Goal: Transaction & Acquisition: Book appointment/travel/reservation

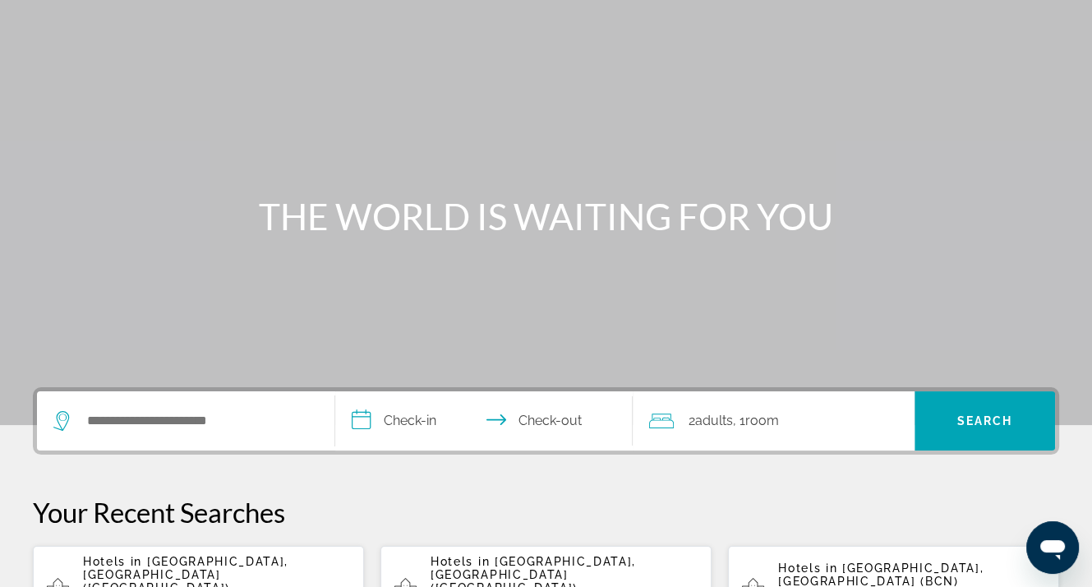
scroll to position [164, 0]
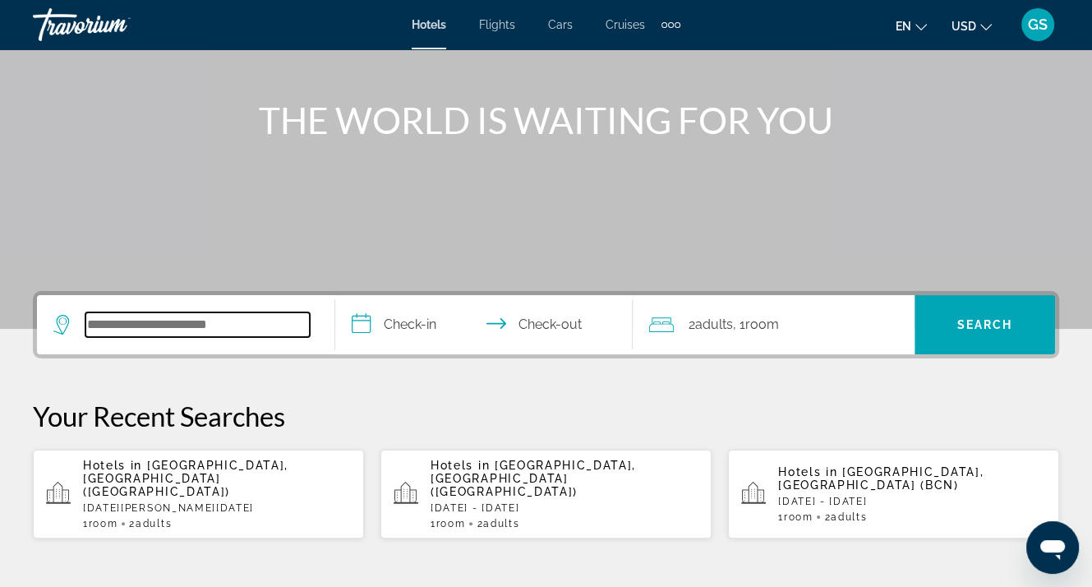
click at [208, 319] on input "Search widget" at bounding box center [197, 324] width 224 height 25
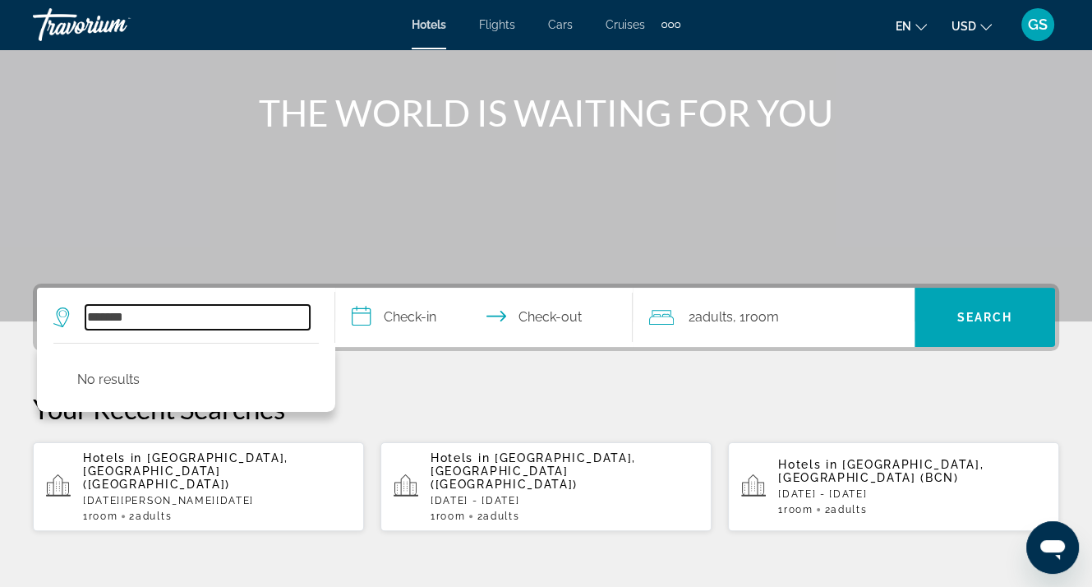
scroll to position [246, 0]
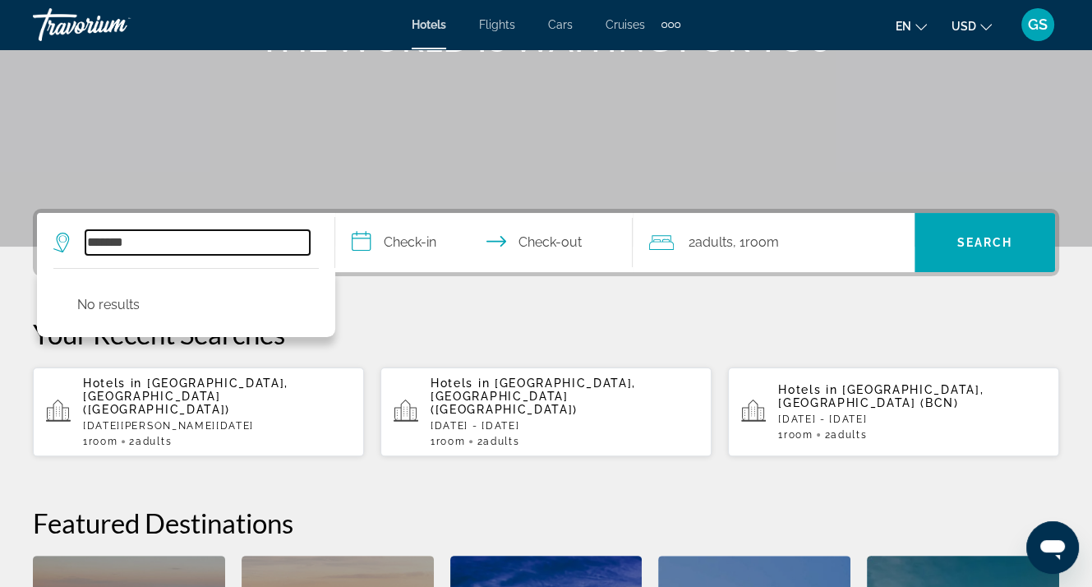
click at [93, 238] on input "******" at bounding box center [197, 242] width 224 height 25
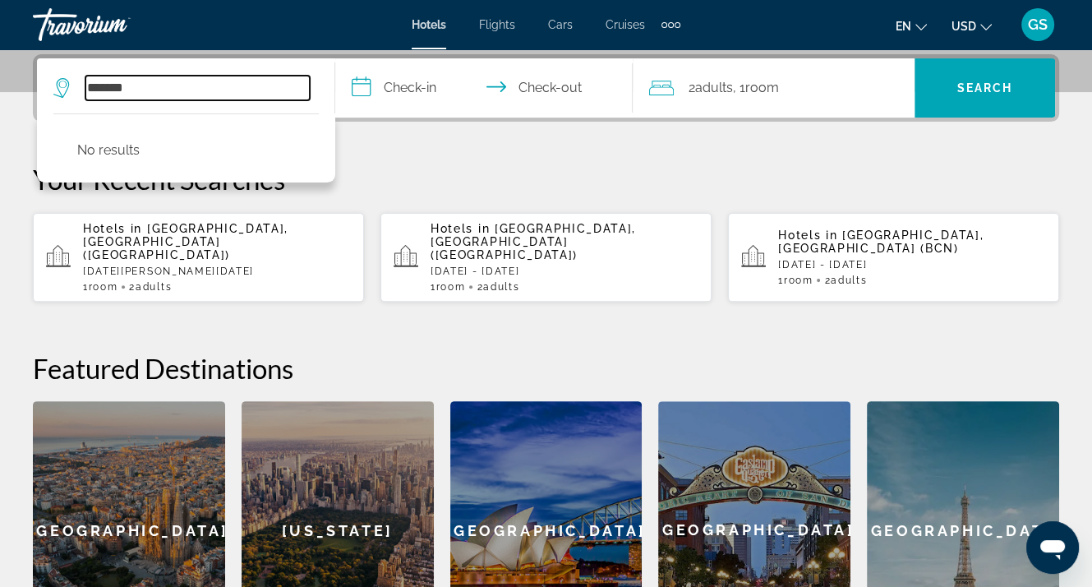
scroll to position [401, 0]
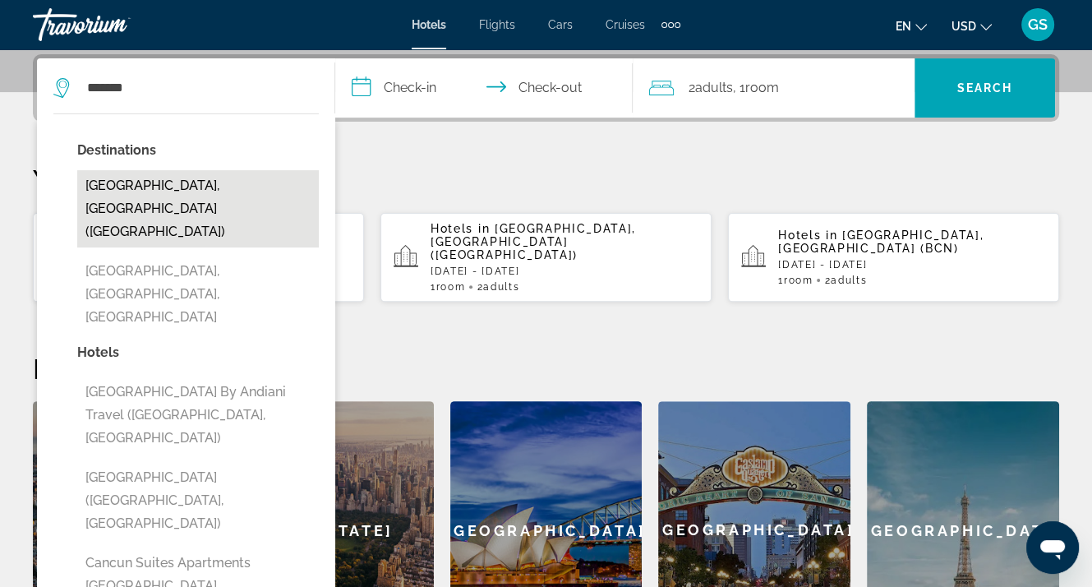
click at [124, 187] on button "Cancun, Mexico (CUN)" at bounding box center [198, 208] width 242 height 77
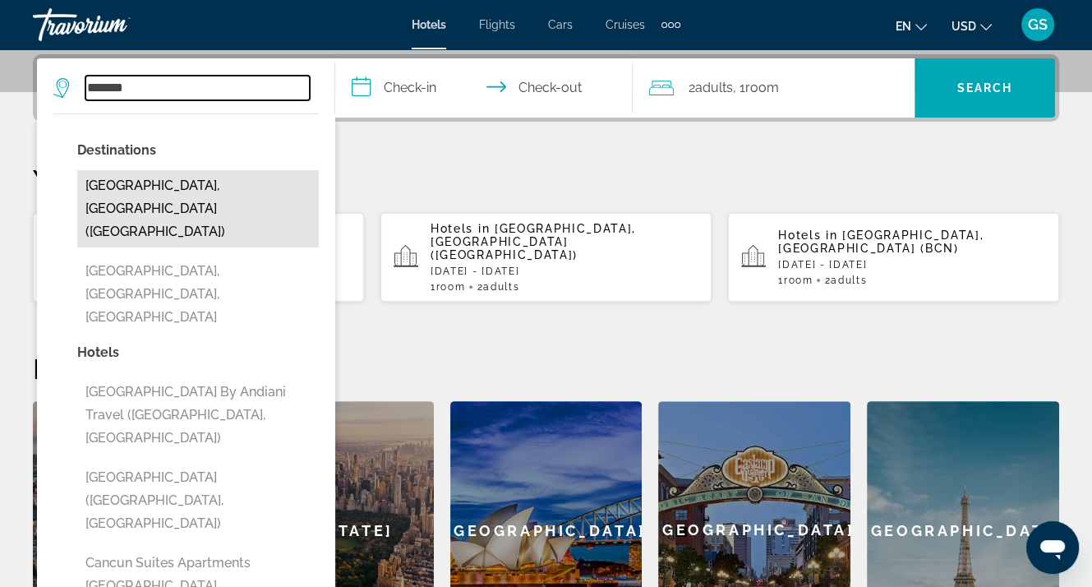
type input "**********"
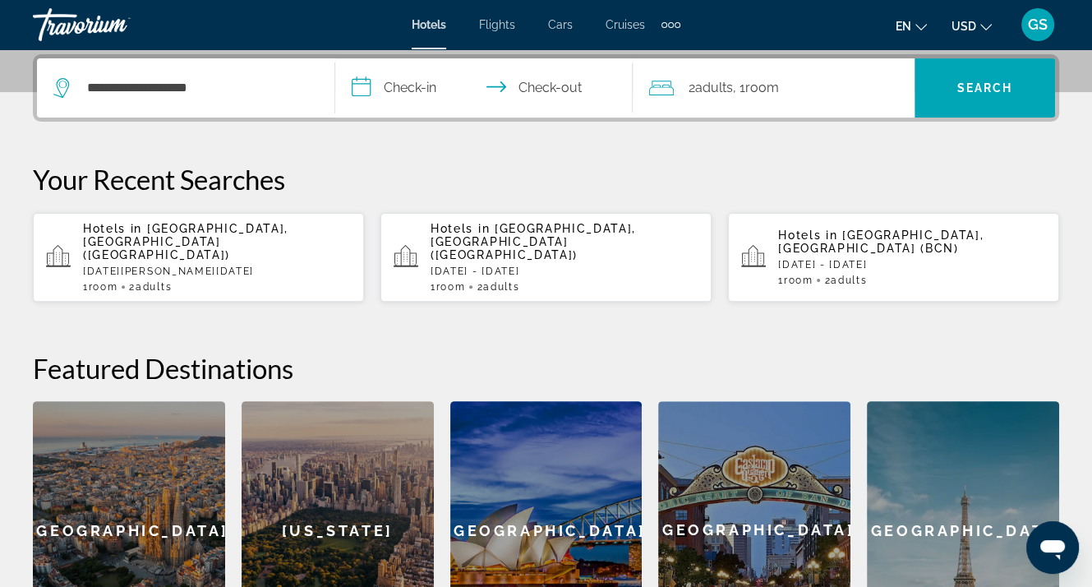
click at [408, 84] on input "**********" at bounding box center [487, 90] width 305 height 64
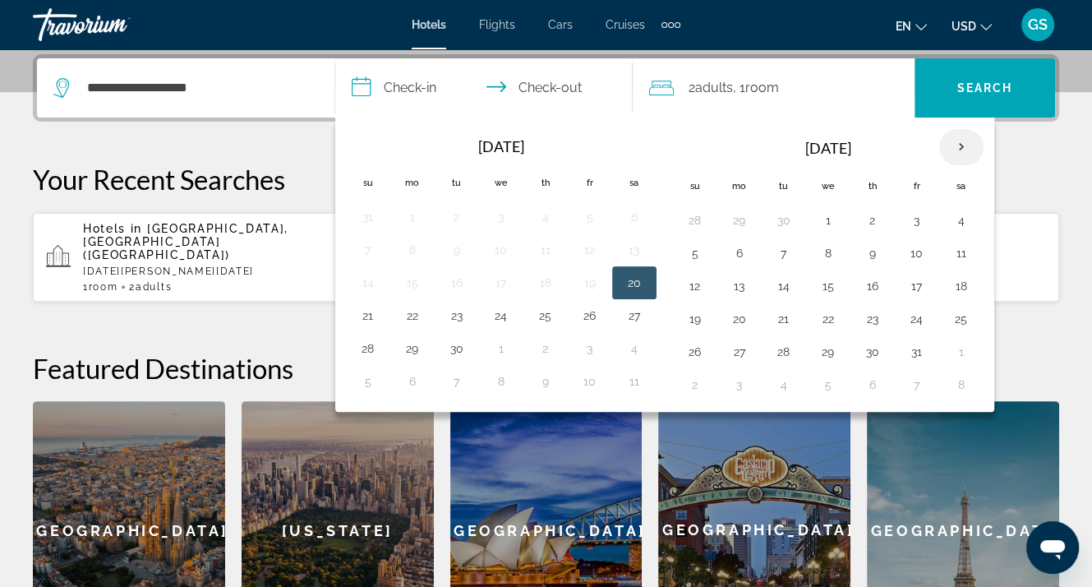
click at [954, 146] on th "Next month" at bounding box center [961, 147] width 44 height 36
click at [957, 146] on th "Next month" at bounding box center [961, 147] width 44 height 36
click at [735, 316] on button "19" at bounding box center [739, 318] width 26 height 23
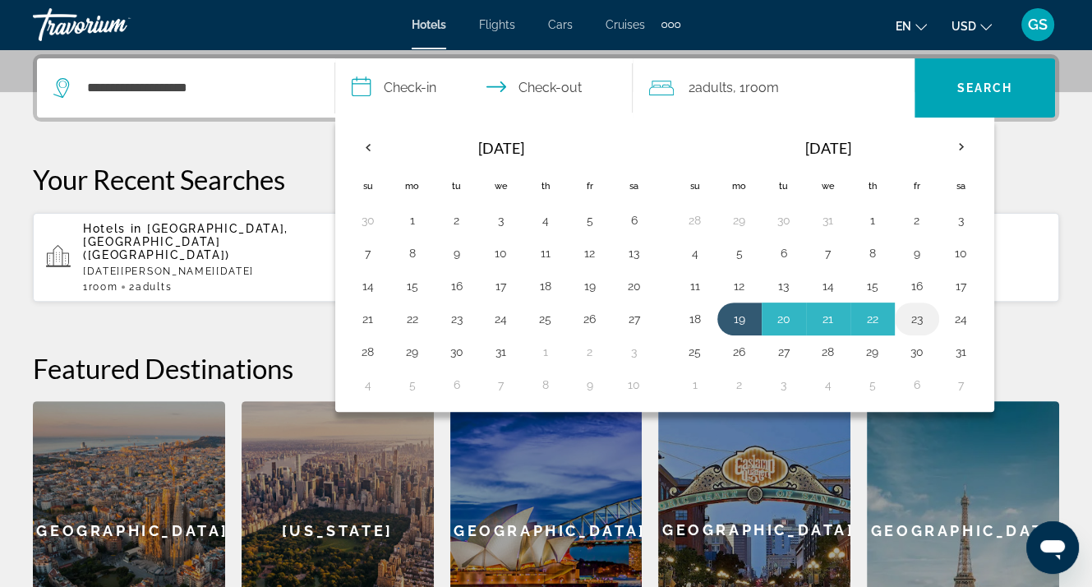
click at [914, 316] on button "23" at bounding box center [917, 318] width 26 height 23
type input "**********"
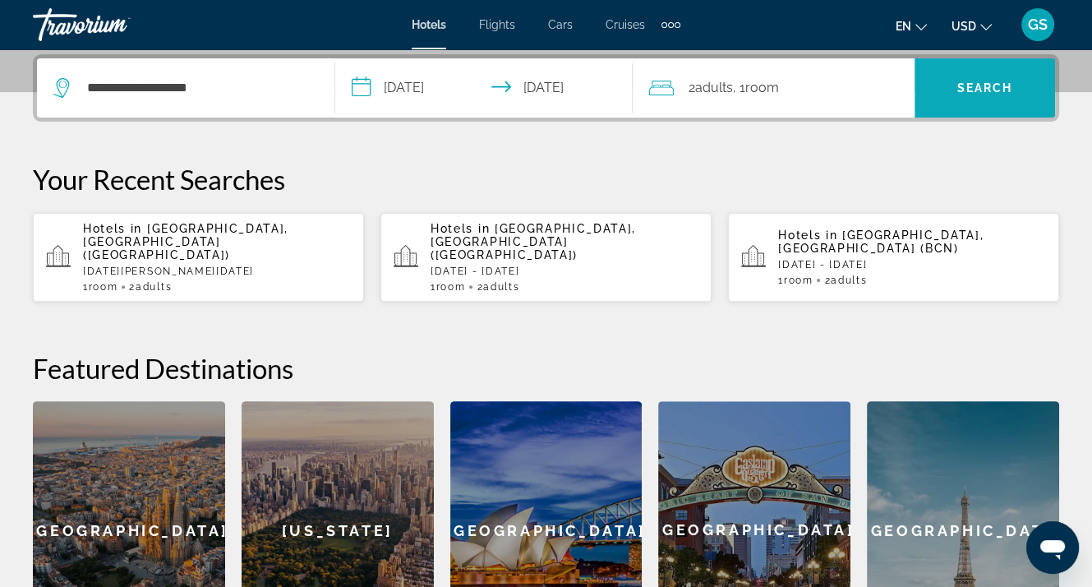
click at [983, 83] on span "Search" at bounding box center [985, 87] width 56 height 13
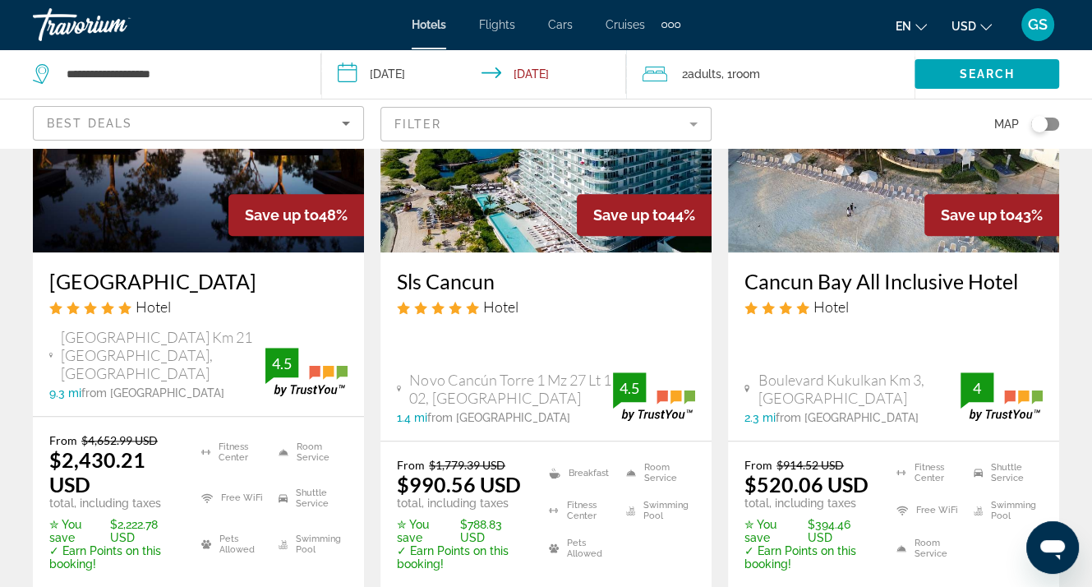
scroll to position [1561, 0]
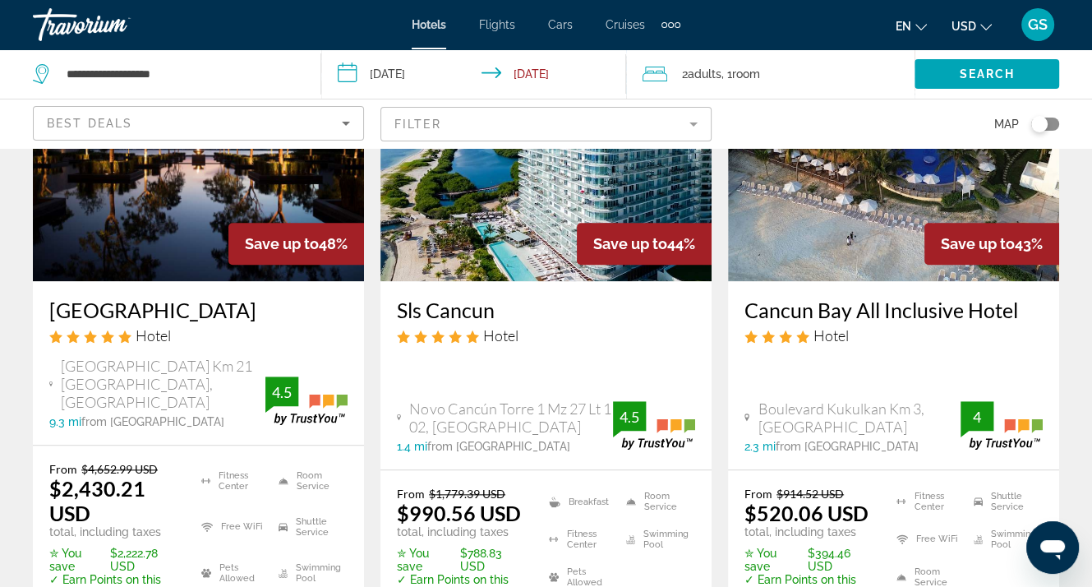
click at [862, 297] on h3 "Cancun Bay All Inclusive Hotel" at bounding box center [893, 309] width 298 height 25
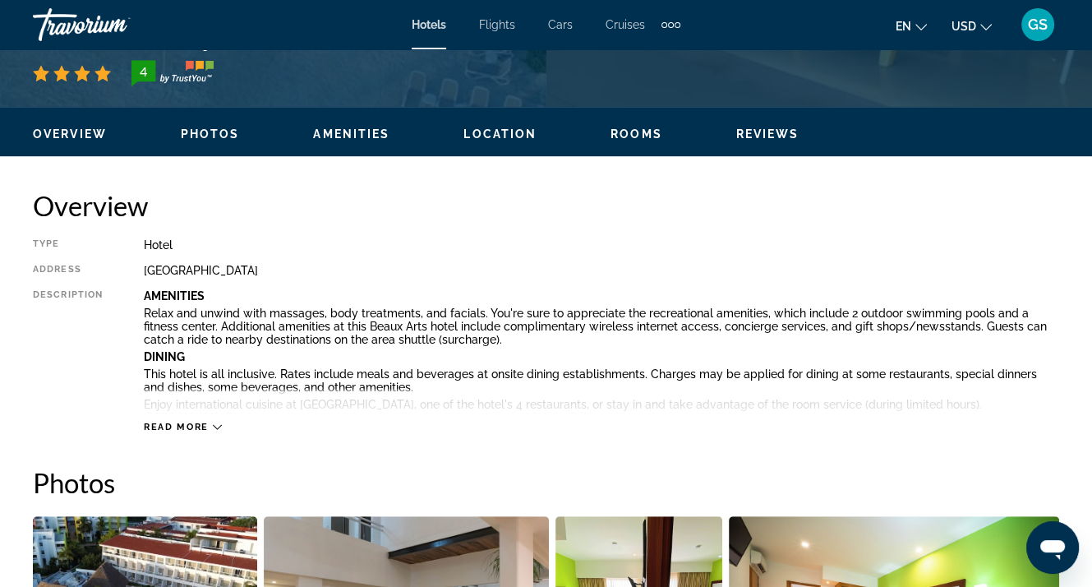
scroll to position [575, 0]
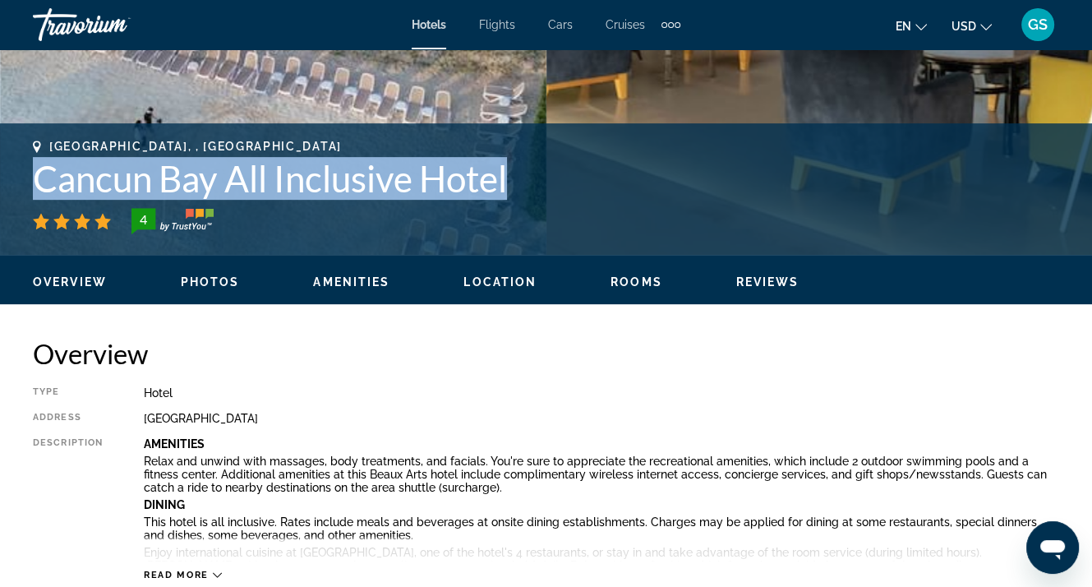
drag, startPoint x: 516, startPoint y: 178, endPoint x: 42, endPoint y: 181, distance: 474.0
click at [42, 181] on h1 "Cancun Bay All Inclusive Hotel" at bounding box center [546, 178] width 1026 height 43
drag, startPoint x: 165, startPoint y: 184, endPoint x: 153, endPoint y: 187, distance: 12.8
copy h1 "Cancun Bay All Inclusive Hotel"
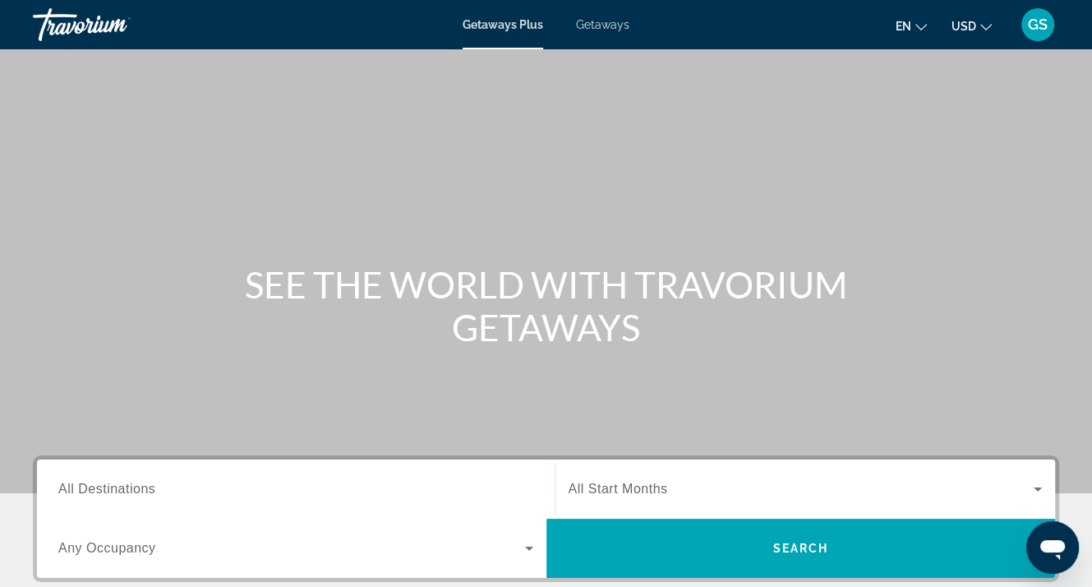
click at [89, 487] on span "All Destinations" at bounding box center [106, 488] width 97 height 14
click at [89, 487] on input "Destination All Destinations" at bounding box center [295, 490] width 475 height 20
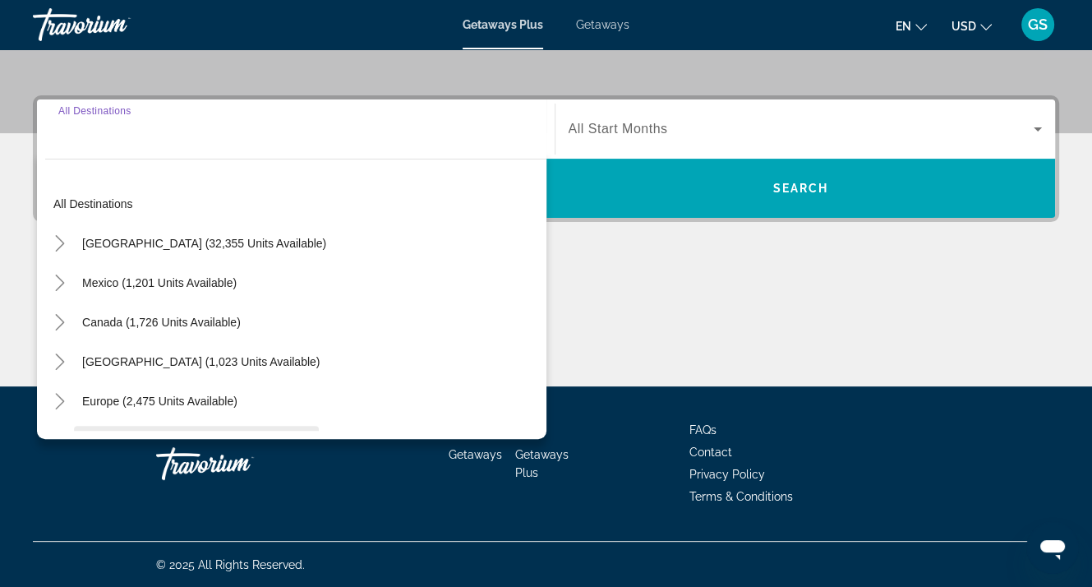
scroll to position [361, 0]
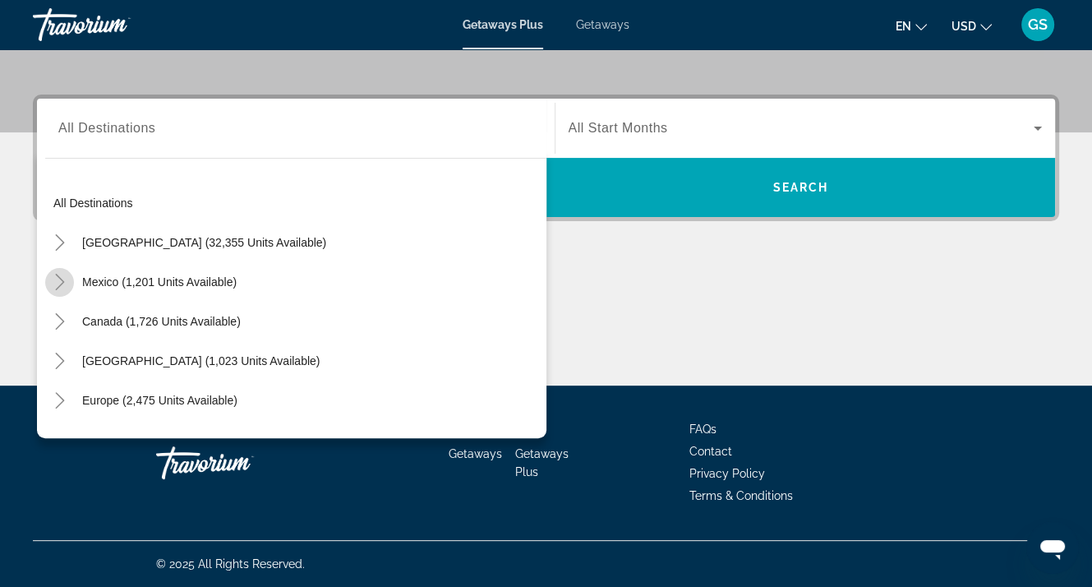
click at [57, 278] on icon "Toggle Mexico (1,201 units available)" at bounding box center [60, 282] width 16 height 16
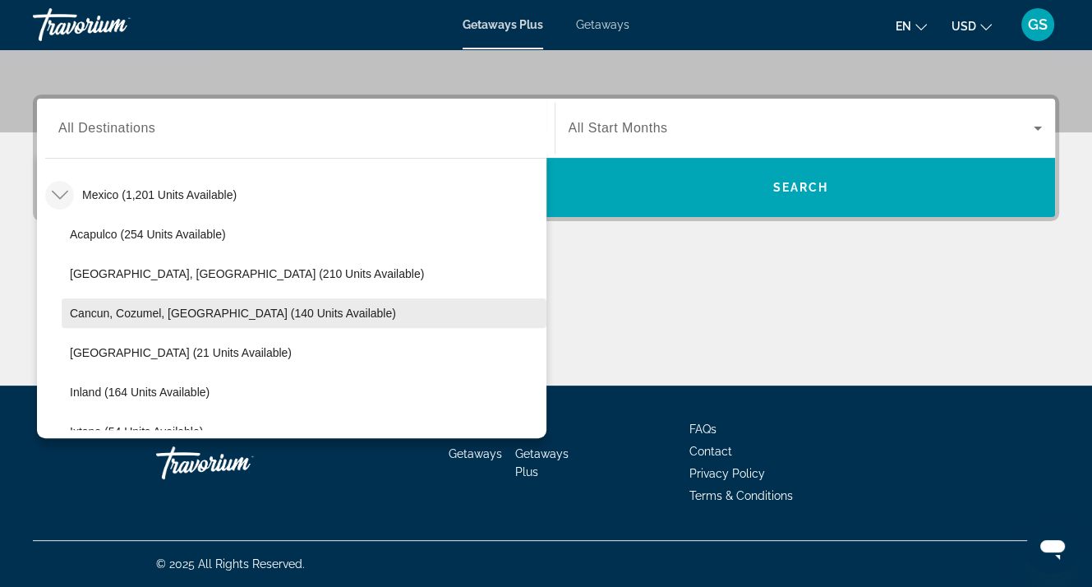
click at [130, 309] on span "Cancun, Cozumel, [GEOGRAPHIC_DATA] (140 units available)" at bounding box center [233, 312] width 326 height 13
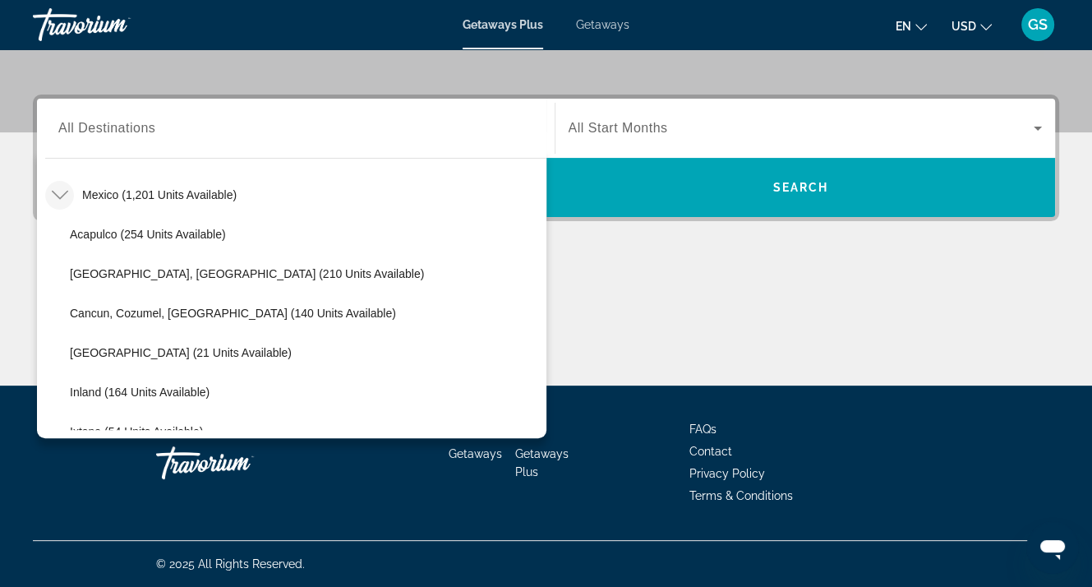
type input "**********"
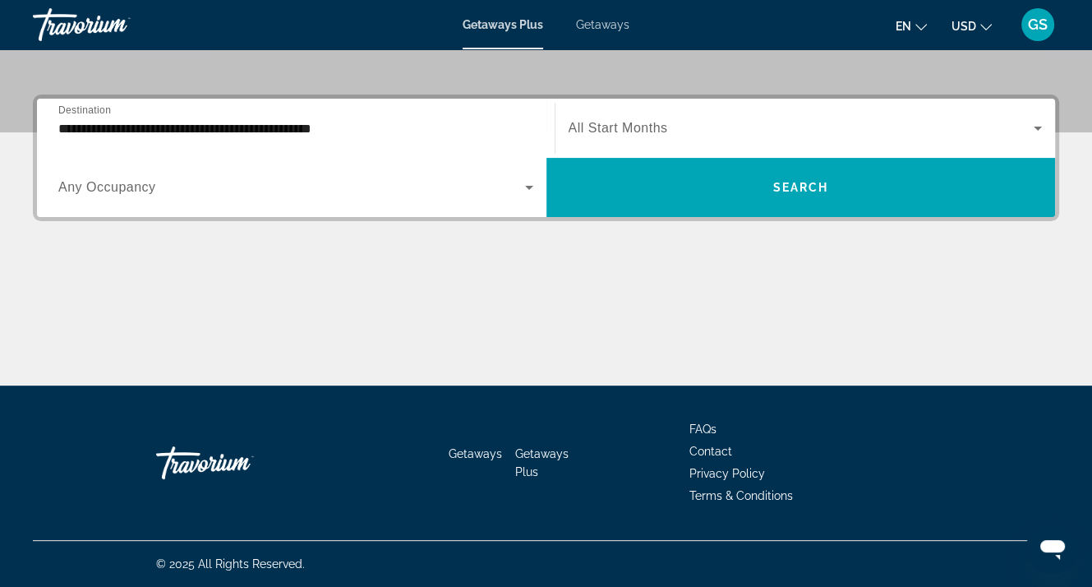
click at [104, 191] on span "Any Occupancy" at bounding box center [107, 187] width 98 height 14
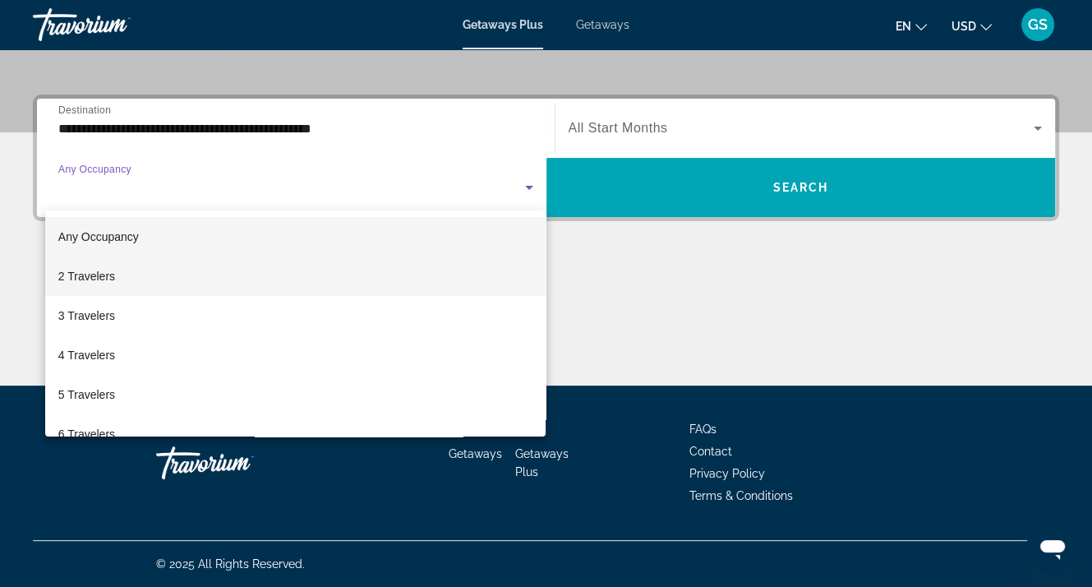
click at [95, 276] on span "2 Travelers" at bounding box center [86, 276] width 57 height 20
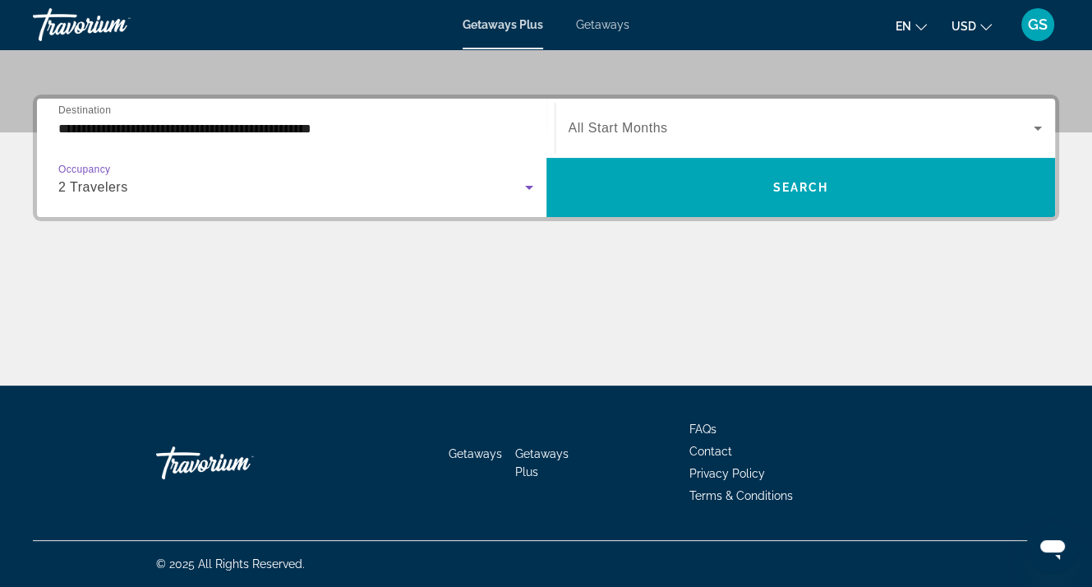
click at [641, 121] on span "All Start Months" at bounding box center [618, 128] width 99 height 14
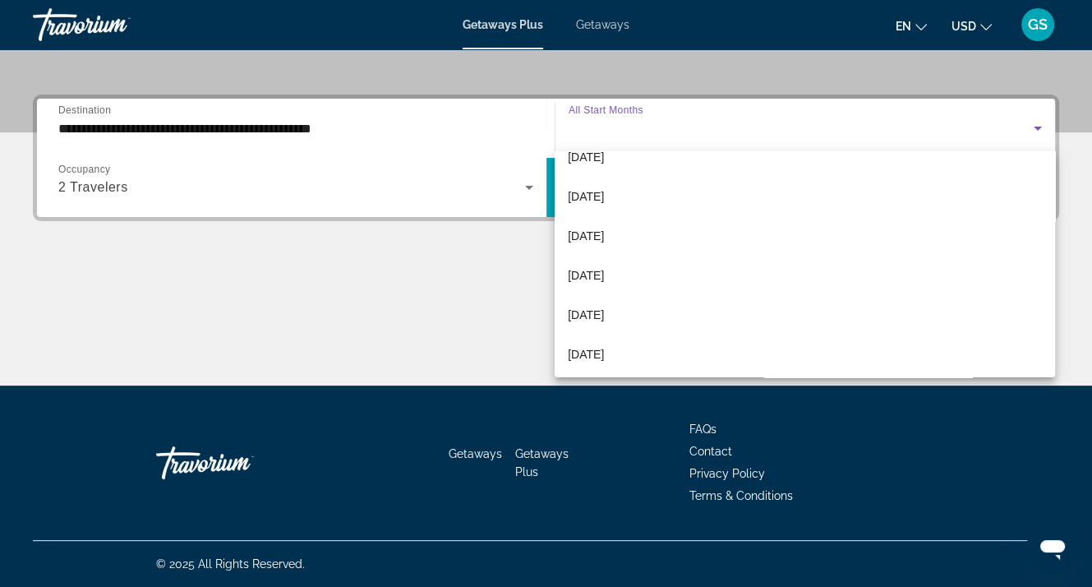
scroll to position [164, 0]
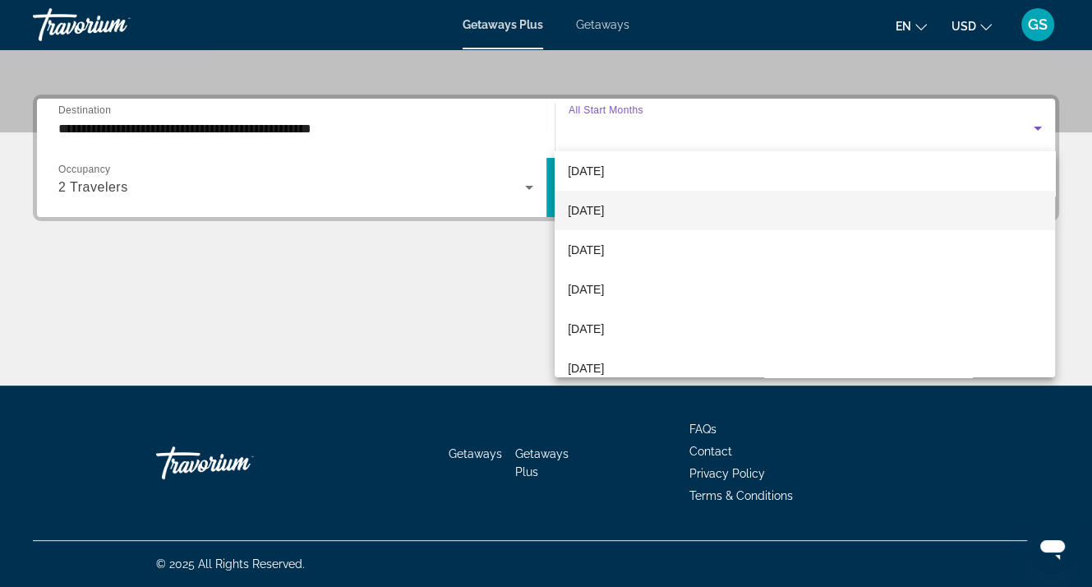
click at [592, 209] on span "[DATE]" at bounding box center [586, 210] width 36 height 20
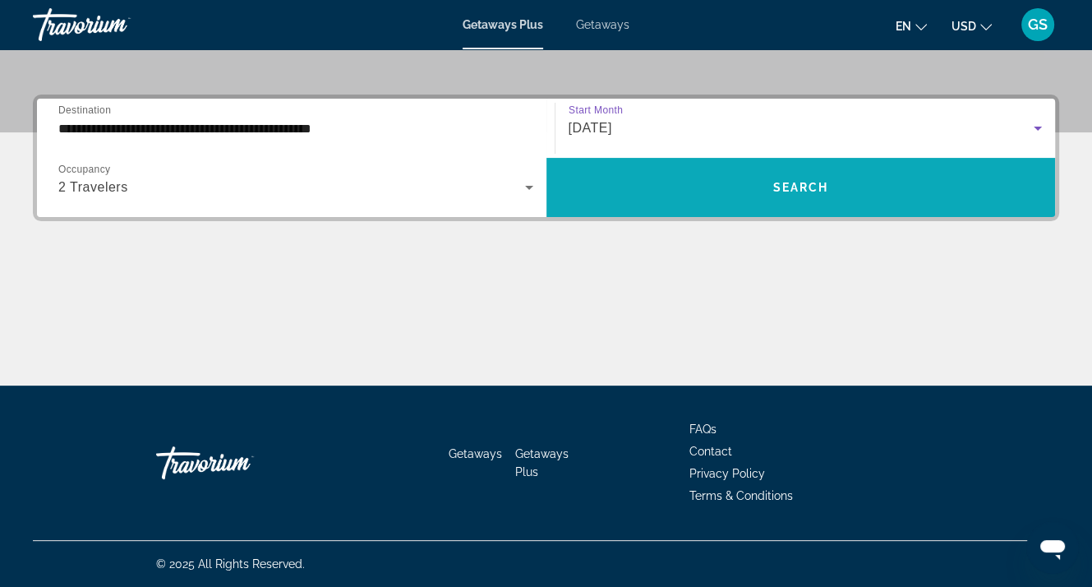
click at [799, 190] on span "Search" at bounding box center [800, 187] width 56 height 13
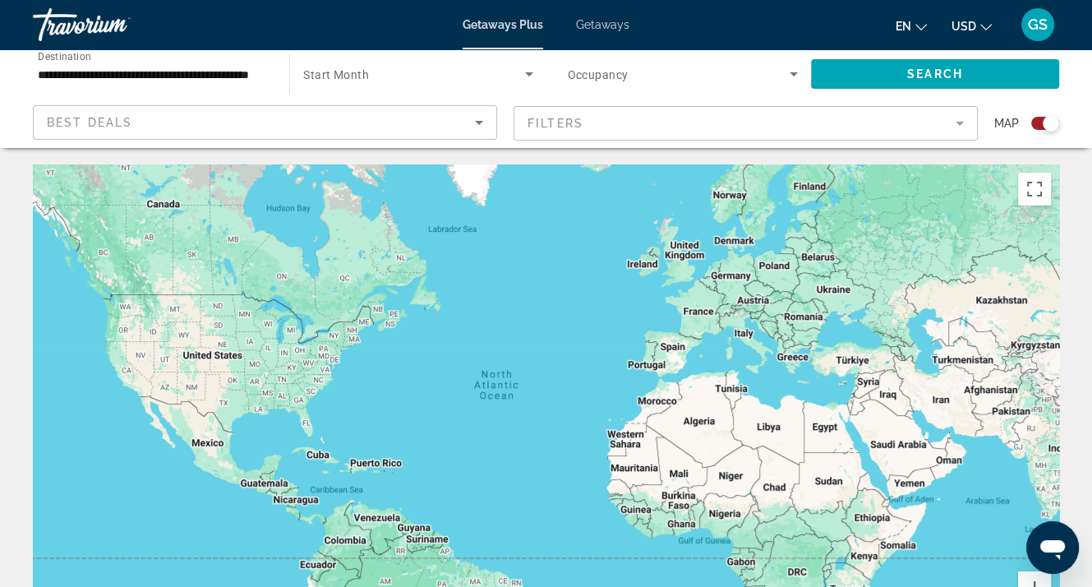
click at [113, 126] on span "Best Deals" at bounding box center [89, 122] width 85 height 13
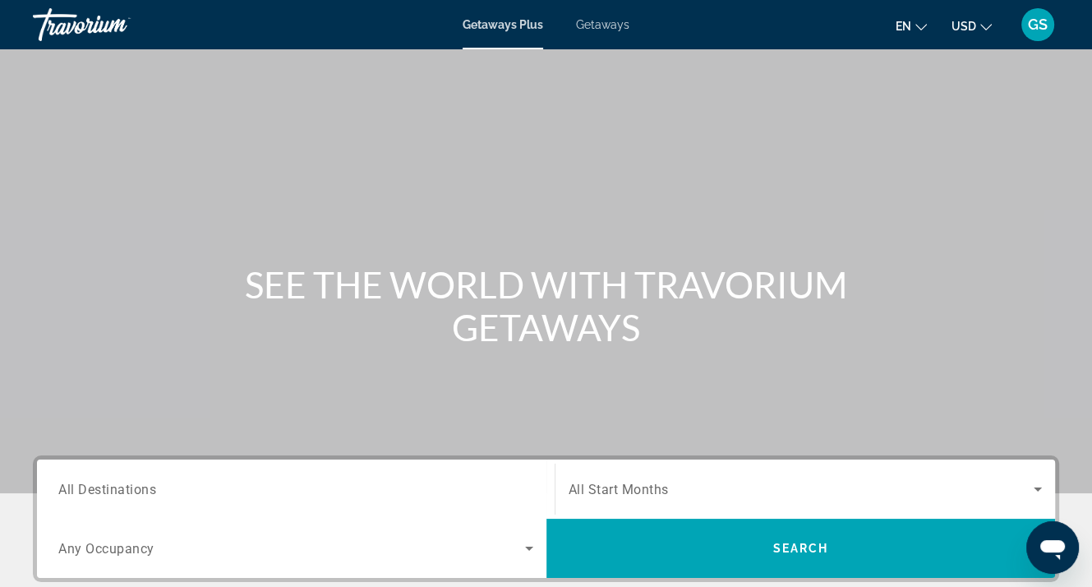
click at [609, 20] on span "Getaways" at bounding box center [602, 24] width 53 height 13
click at [88, 494] on span "All Destinations" at bounding box center [107, 489] width 98 height 16
click at [88, 494] on input "Destination All Destinations" at bounding box center [295, 490] width 475 height 20
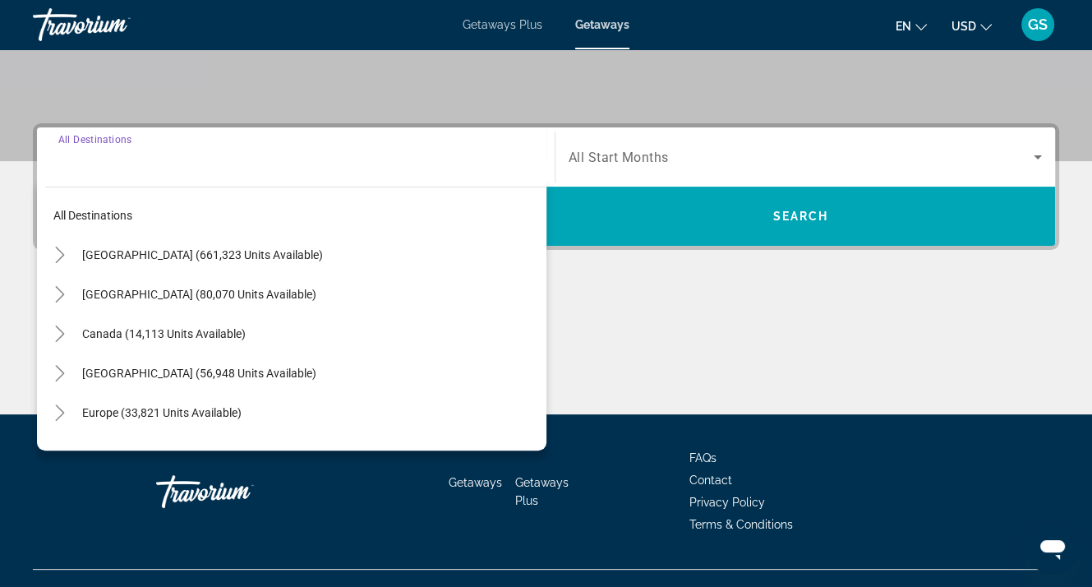
scroll to position [361, 0]
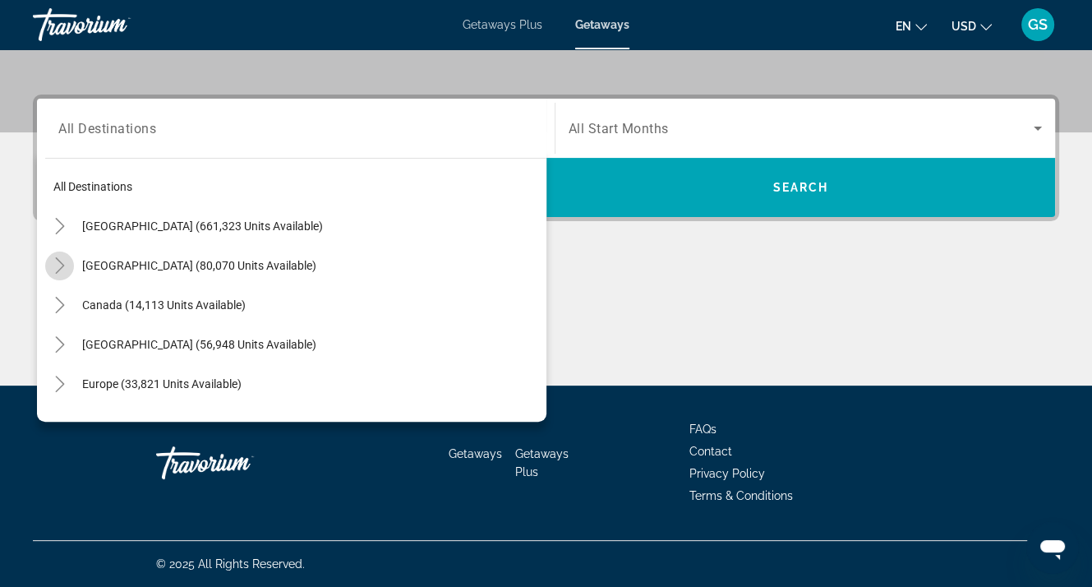
click at [64, 260] on icon "Toggle Mexico (80,070 units available)" at bounding box center [60, 265] width 16 height 16
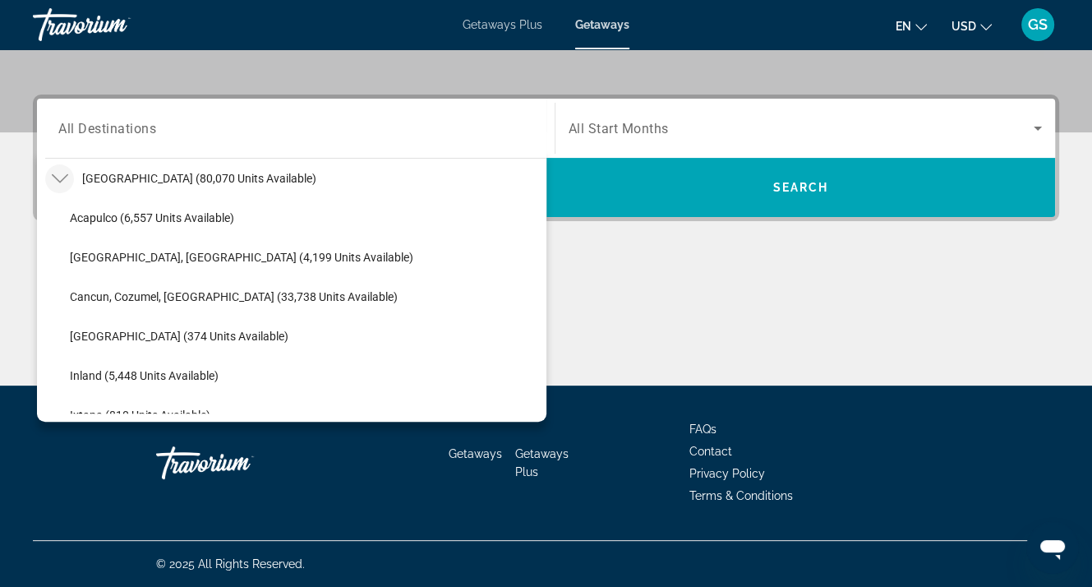
click at [79, 293] on span "Cancun, Cozumel, [GEOGRAPHIC_DATA] (33,738 units available)" at bounding box center [234, 296] width 328 height 13
type input "**********"
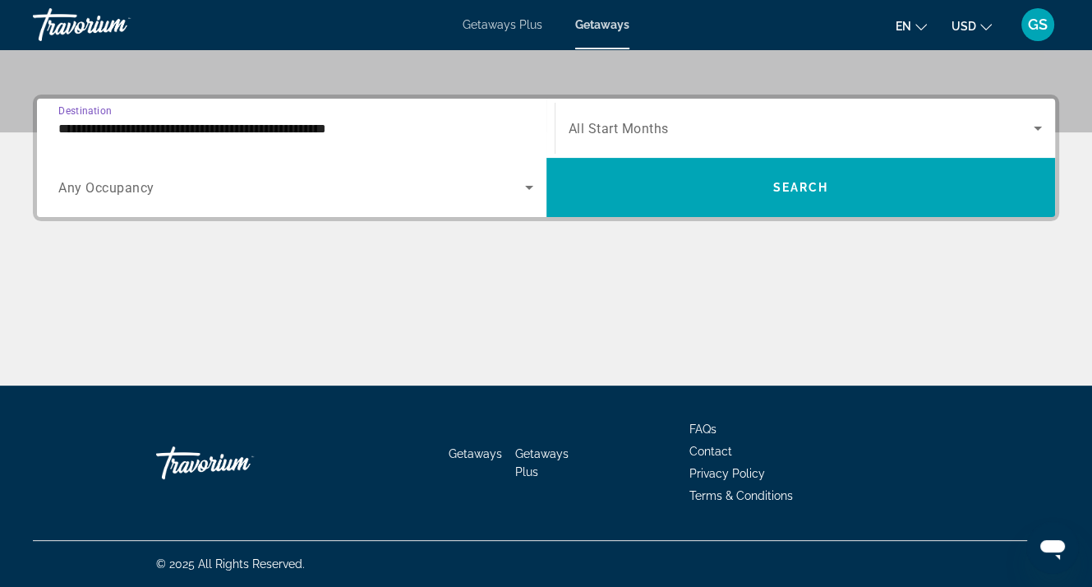
click at [110, 191] on span "Any Occupancy" at bounding box center [106, 188] width 96 height 16
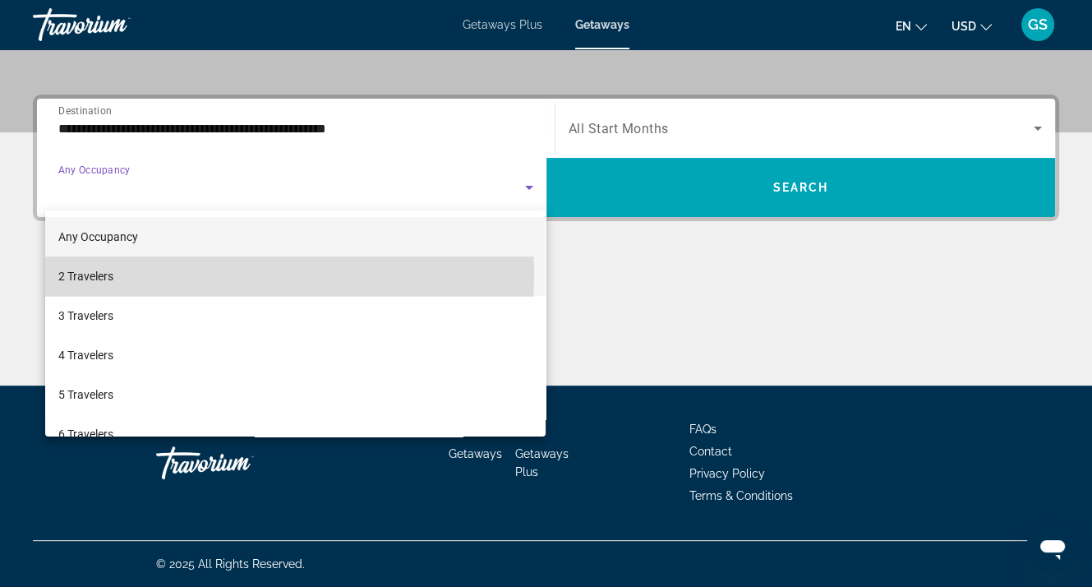
click at [122, 273] on mat-option "2 Travelers" at bounding box center [295, 275] width 501 height 39
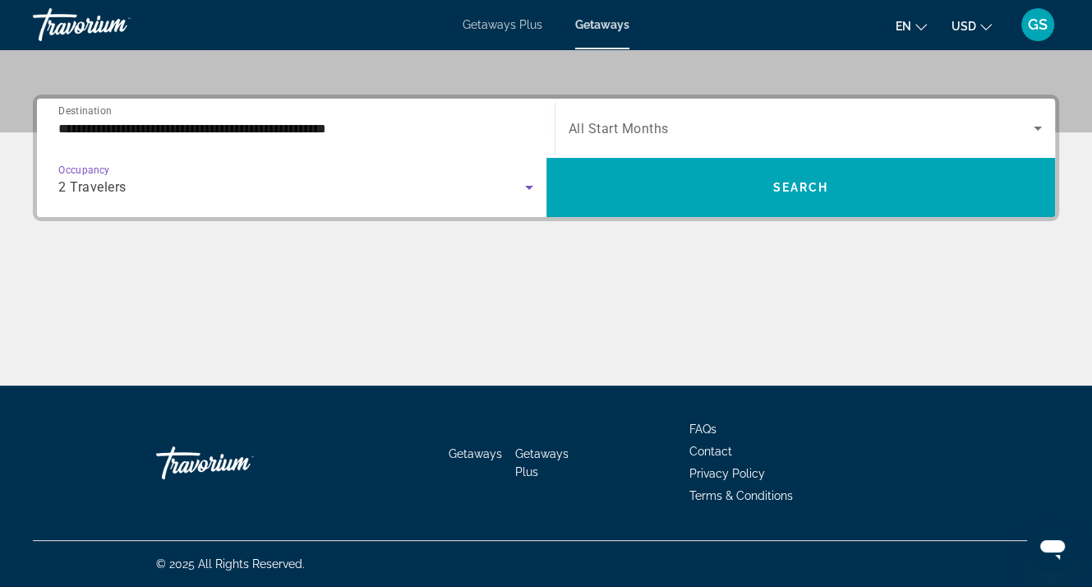
click at [608, 129] on span "All Start Months" at bounding box center [619, 129] width 100 height 16
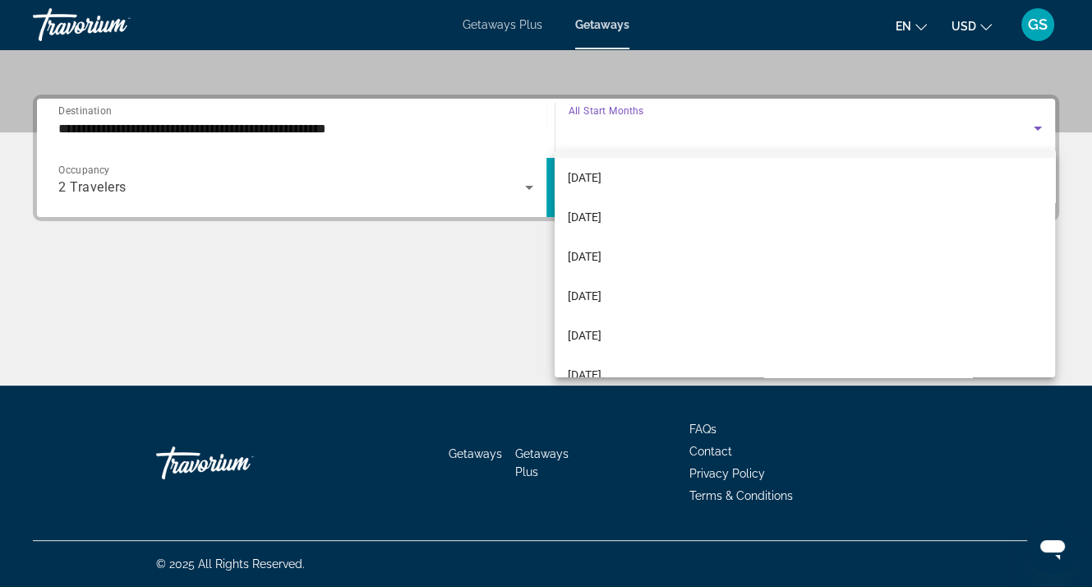
scroll to position [164, 0]
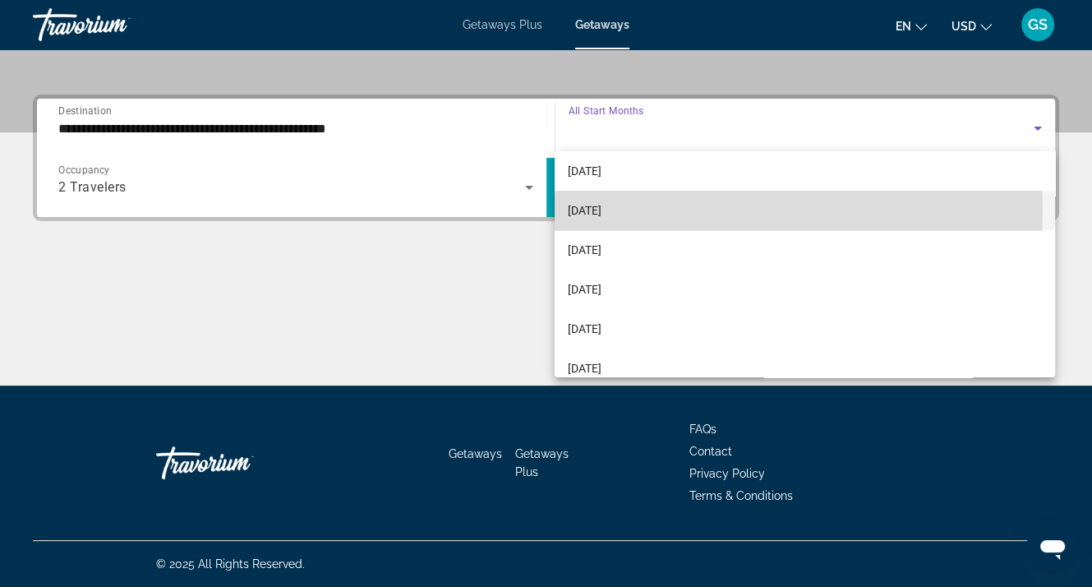
click at [595, 210] on span "[DATE]" at bounding box center [585, 210] width 34 height 20
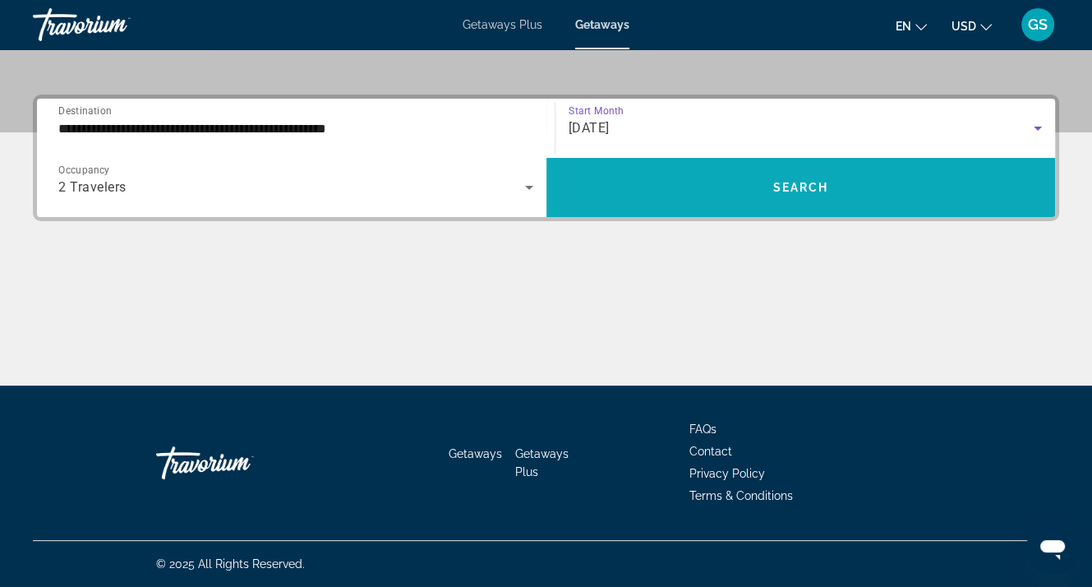
click at [763, 194] on span "Search widget" at bounding box center [800, 187] width 509 height 39
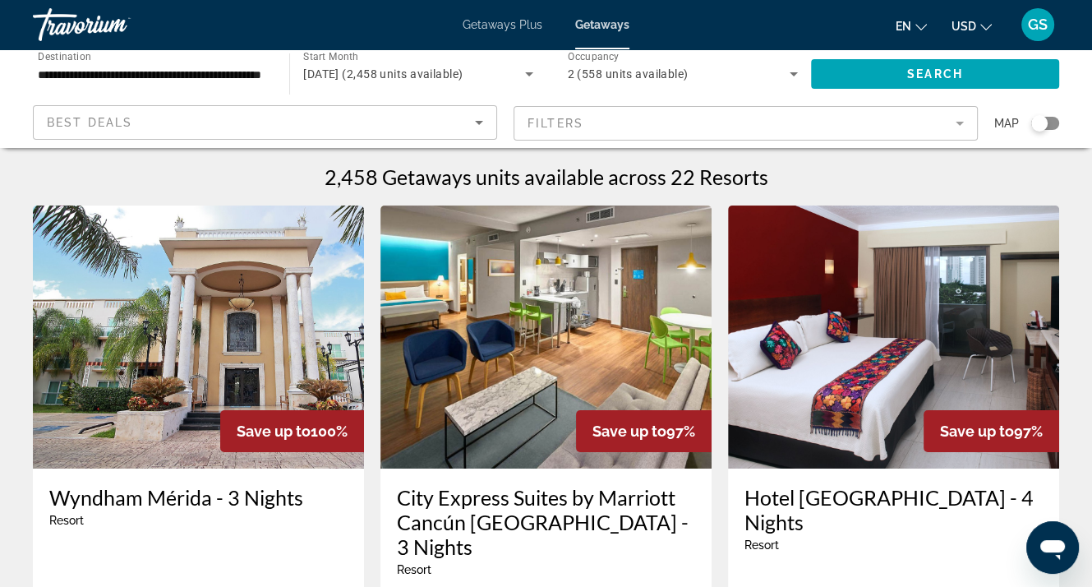
click at [955, 122] on mat-form-field "Filters" at bounding box center [745, 123] width 464 height 35
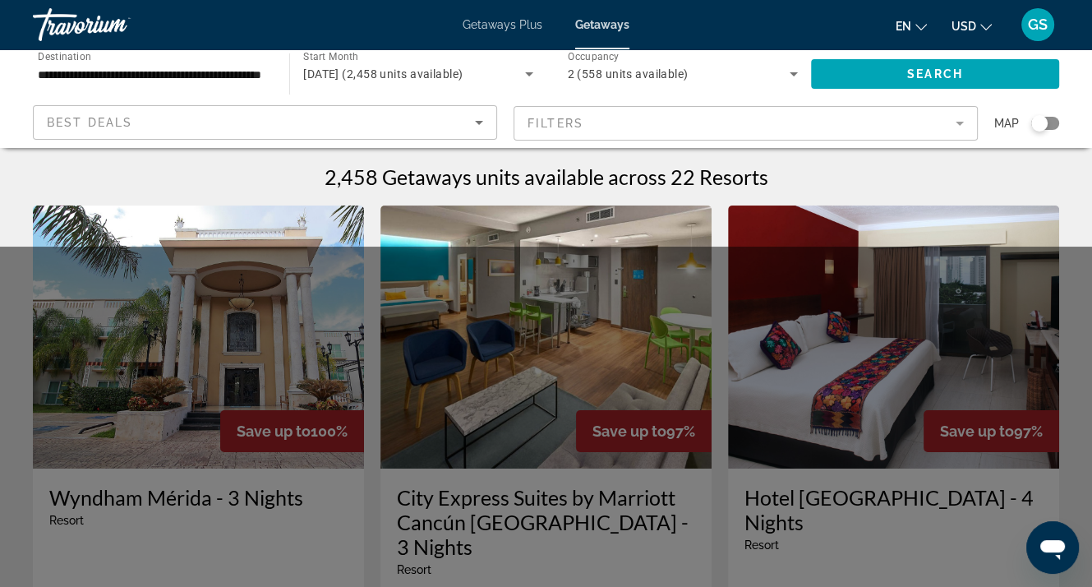
click at [960, 124] on mat-form-field "Filters" at bounding box center [745, 123] width 464 height 35
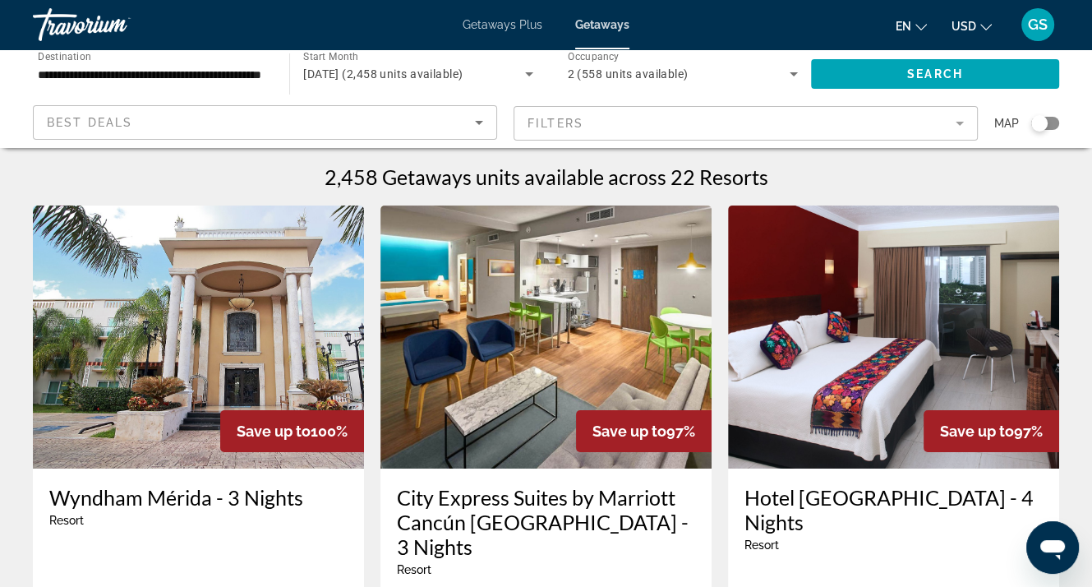
click at [960, 124] on mat-form-field "Filters" at bounding box center [745, 123] width 464 height 35
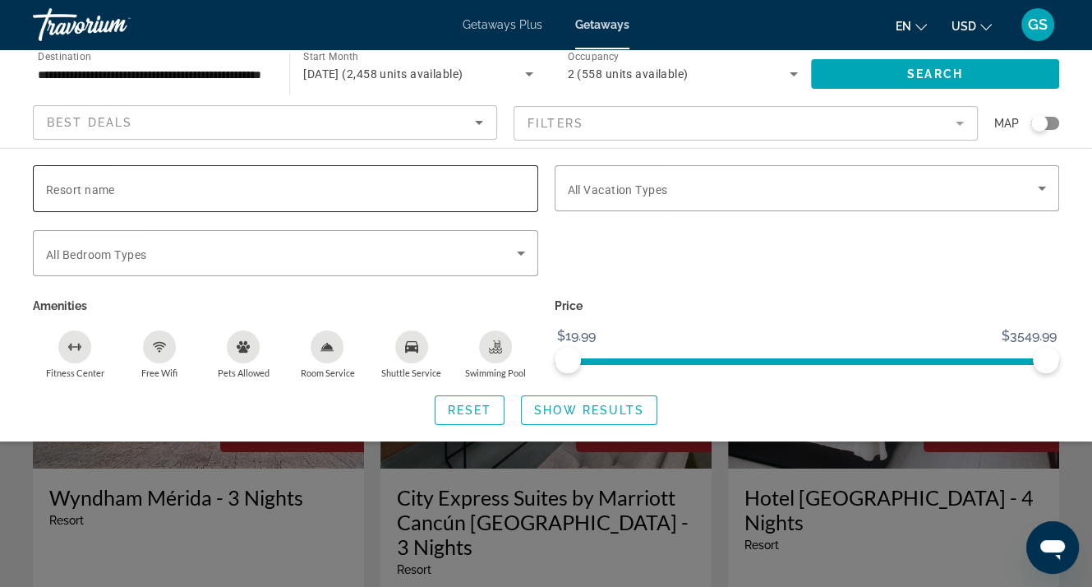
click at [76, 185] on span "Resort name" at bounding box center [80, 189] width 69 height 13
click at [76, 185] on input "Resort name" at bounding box center [285, 189] width 479 height 20
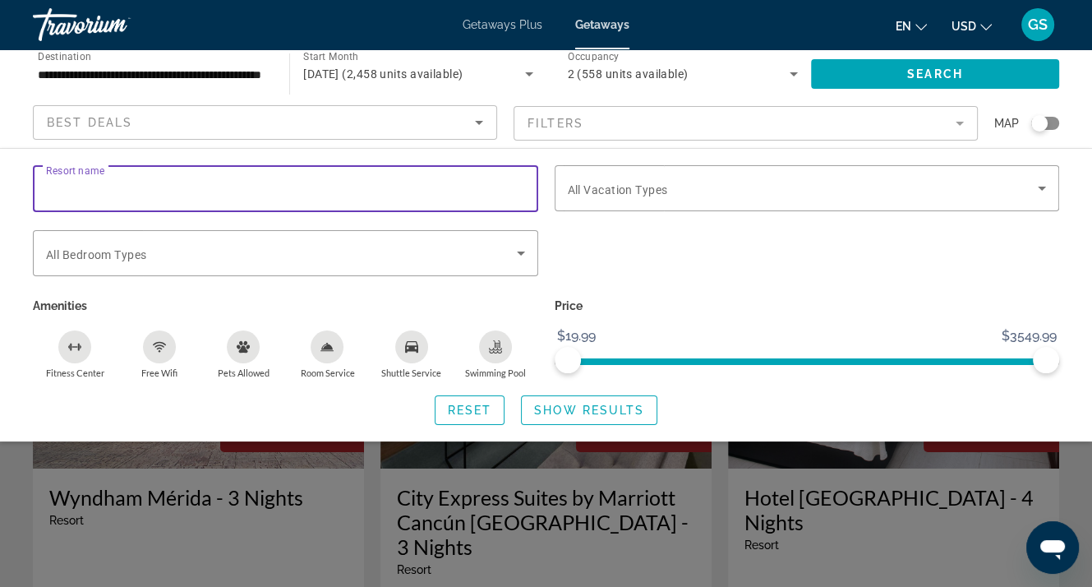
paste input "**********"
type input "**********"
click at [892, 63] on span "Search widget" at bounding box center [935, 73] width 248 height 39
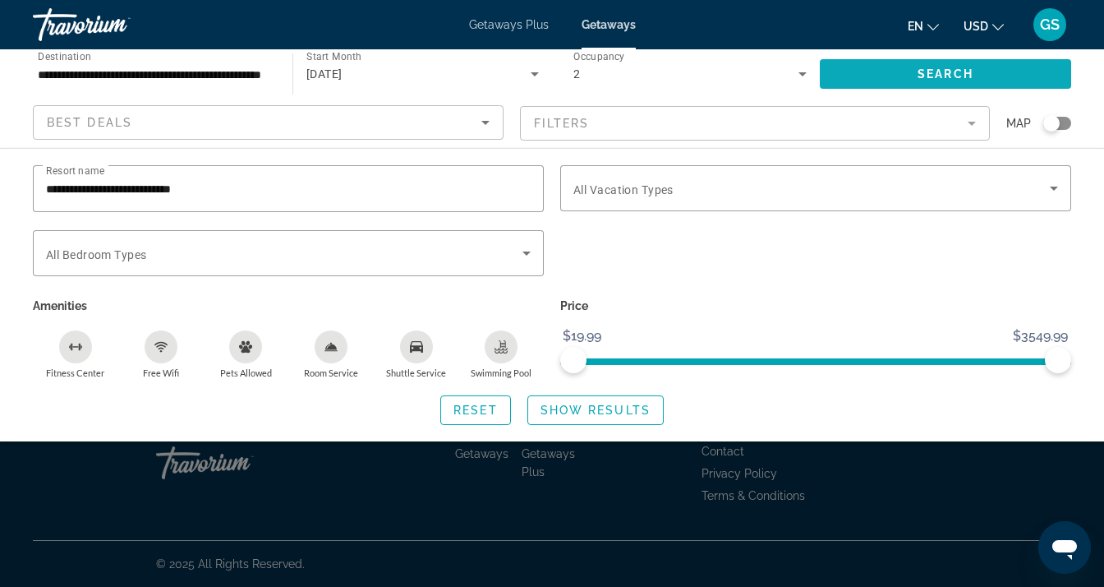
click at [892, 80] on span "Search widget" at bounding box center [945, 73] width 251 height 39
click at [578, 408] on span "Show Results" at bounding box center [596, 409] width 110 height 13
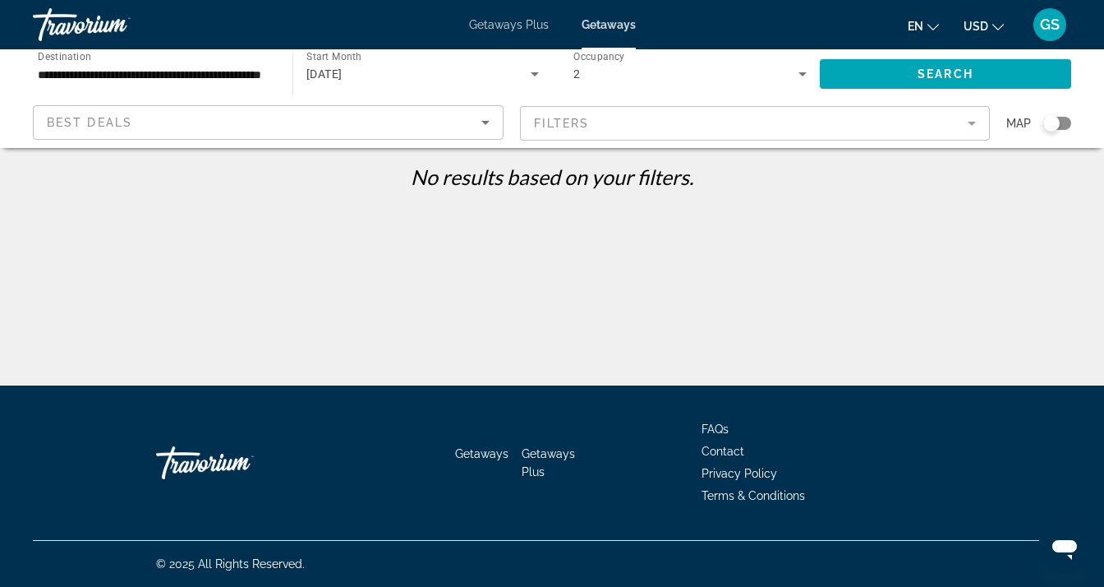
click at [168, 81] on input "**********" at bounding box center [154, 75] width 233 height 20
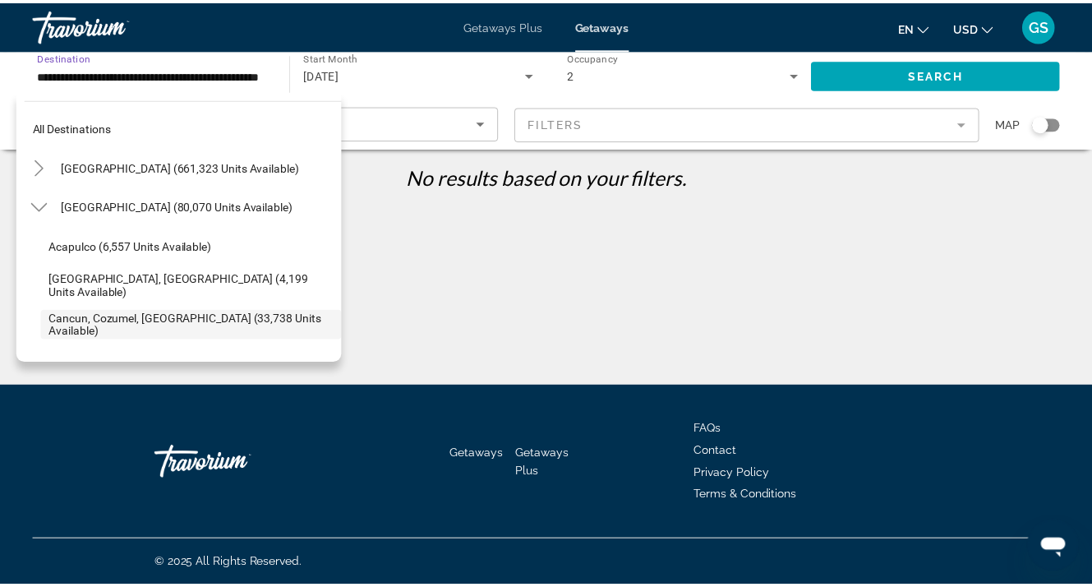
scroll to position [98, 0]
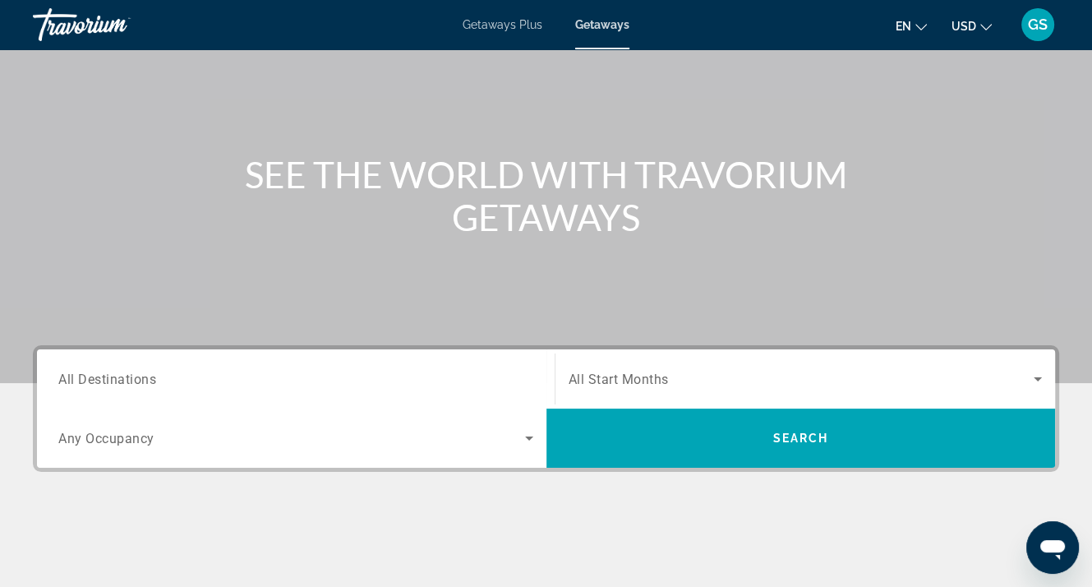
scroll to position [82, 0]
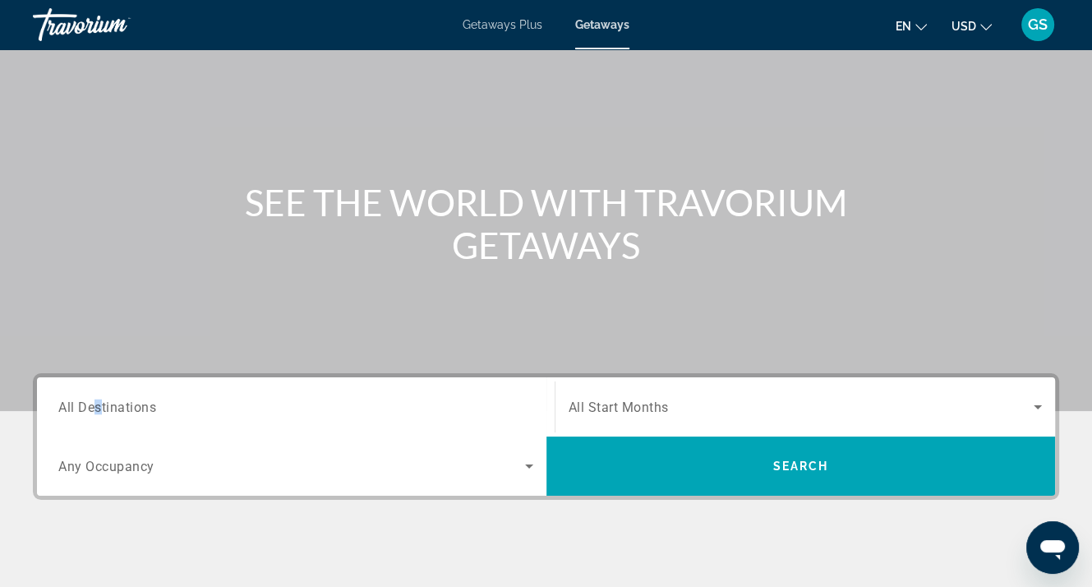
click at [97, 410] on span "All Destinations" at bounding box center [107, 406] width 98 height 16
click at [97, 410] on input "Destination All Destinations" at bounding box center [295, 408] width 475 height 20
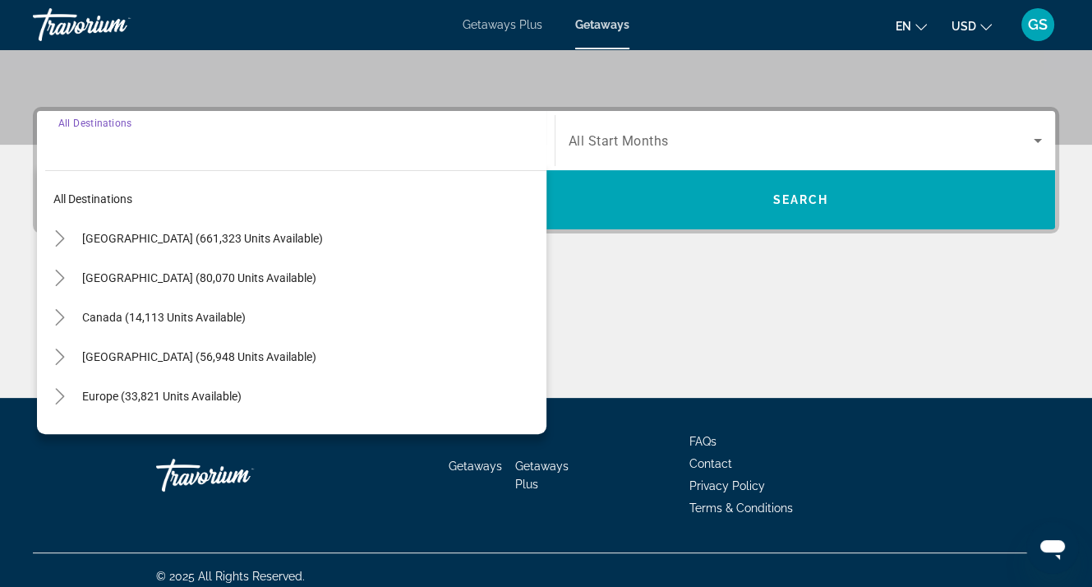
scroll to position [361, 0]
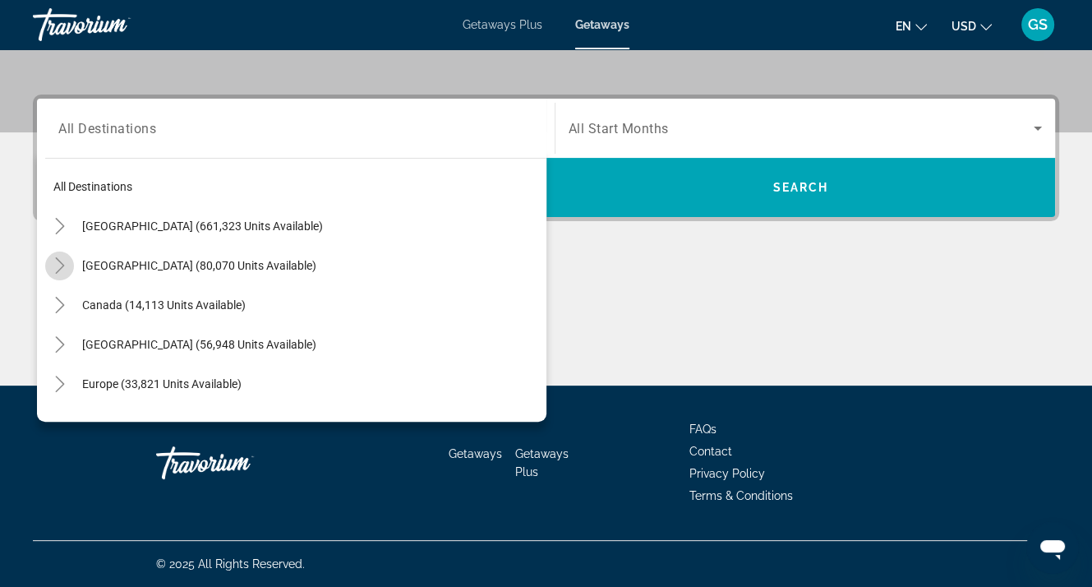
click at [57, 262] on icon "Toggle Mexico (80,070 units available)" at bounding box center [60, 265] width 16 height 16
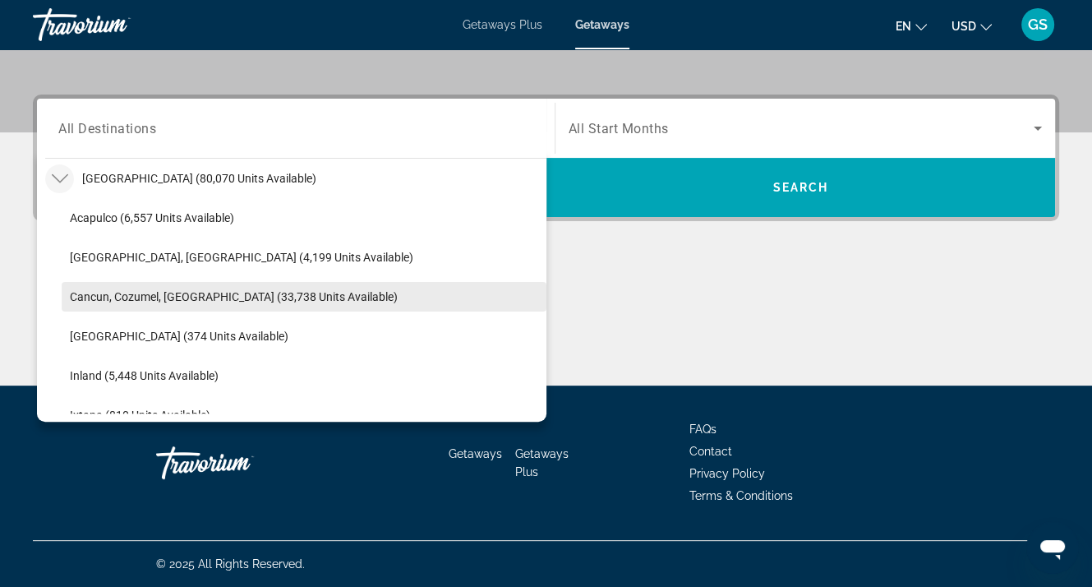
click at [92, 290] on span "Cancun, Cozumel, [GEOGRAPHIC_DATA] (33,738 units available)" at bounding box center [234, 296] width 328 height 13
type input "**********"
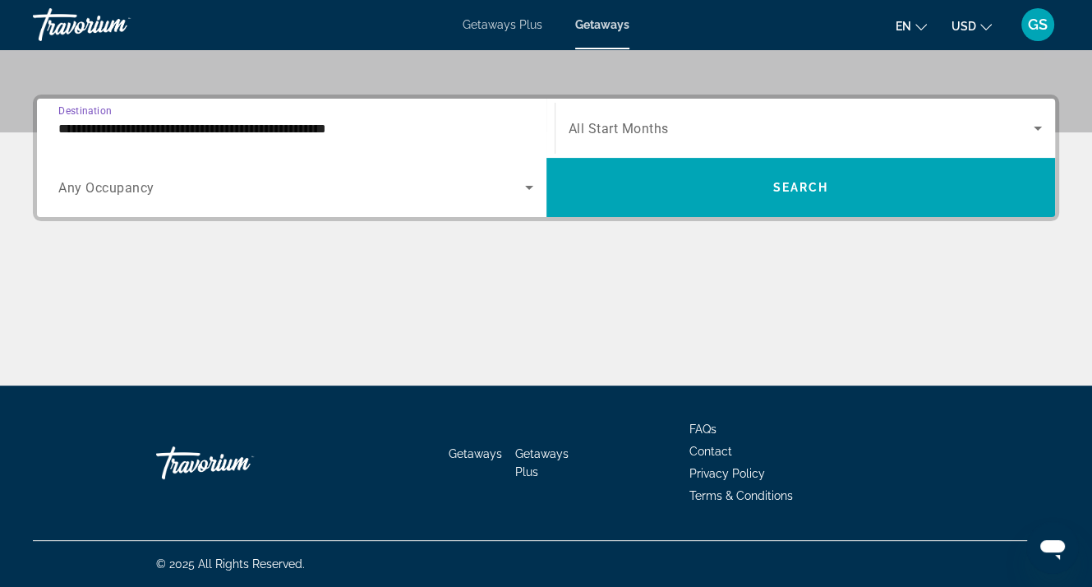
click at [123, 188] on span "Any Occupancy" at bounding box center [106, 188] width 96 height 16
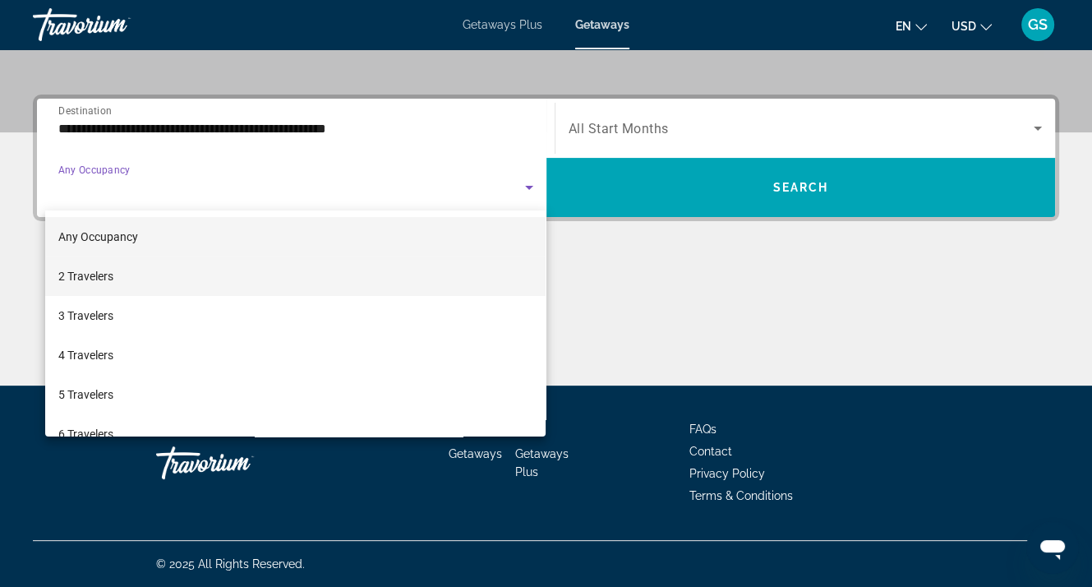
drag, startPoint x: 127, startPoint y: 276, endPoint x: 148, endPoint y: 269, distance: 21.8
click at [128, 276] on mat-option "2 Travelers" at bounding box center [295, 275] width 501 height 39
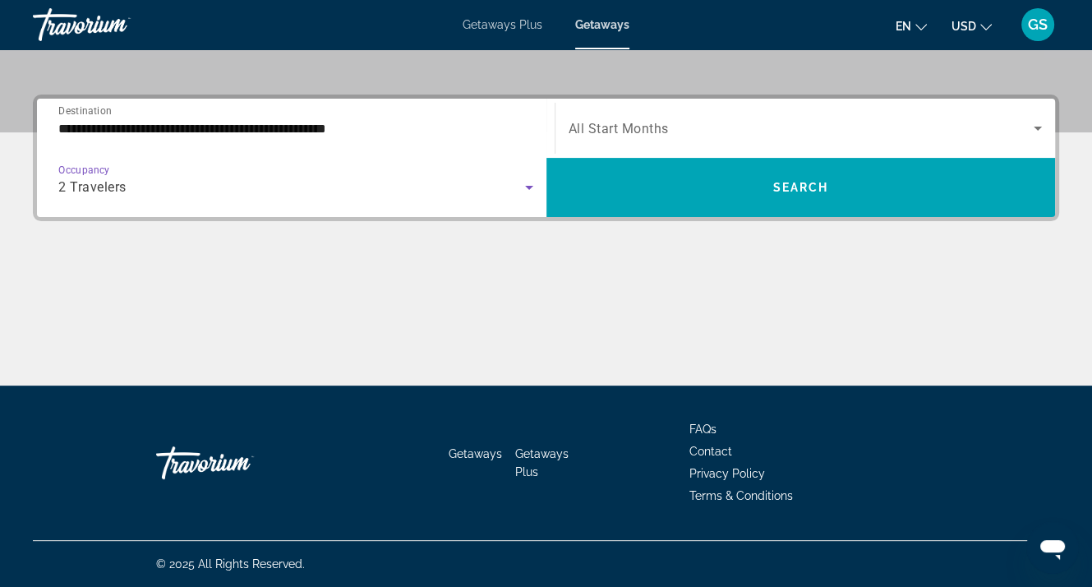
click at [604, 131] on span "All Start Months" at bounding box center [619, 129] width 100 height 16
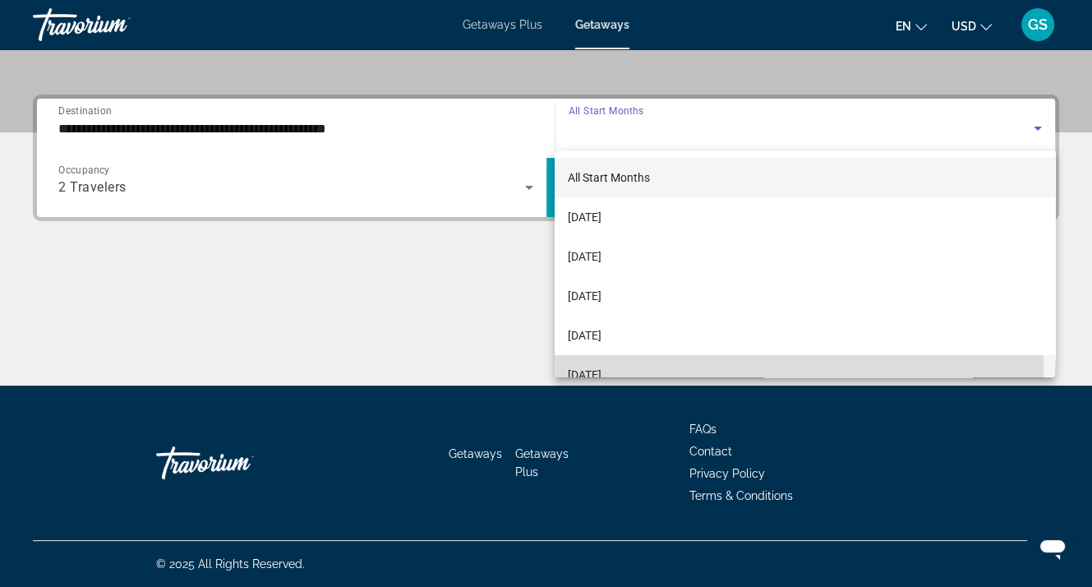
click at [601, 371] on span "[DATE]" at bounding box center [585, 375] width 34 height 20
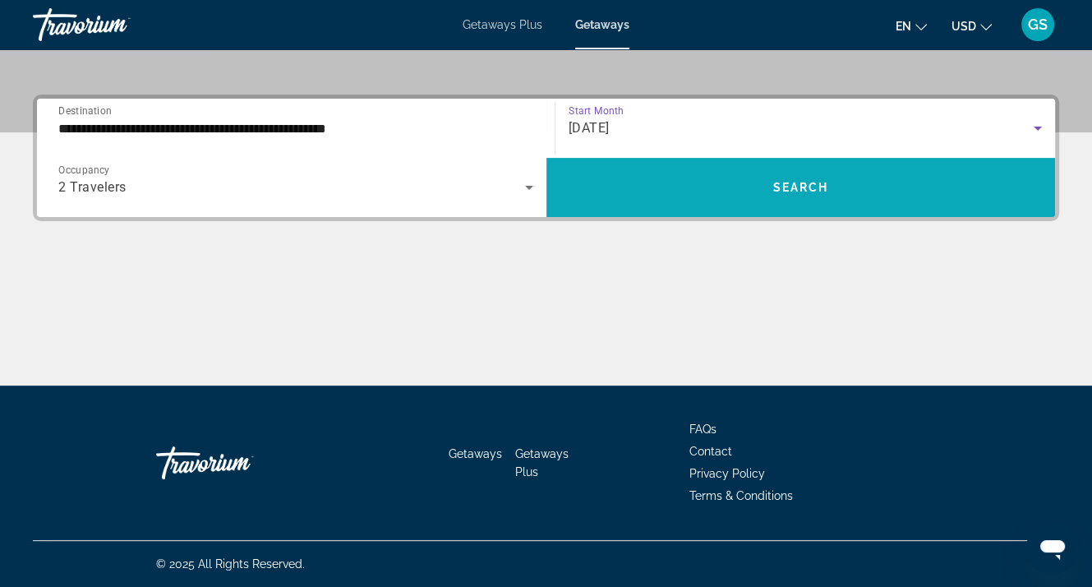
click at [782, 182] on span "Search" at bounding box center [800, 187] width 56 height 13
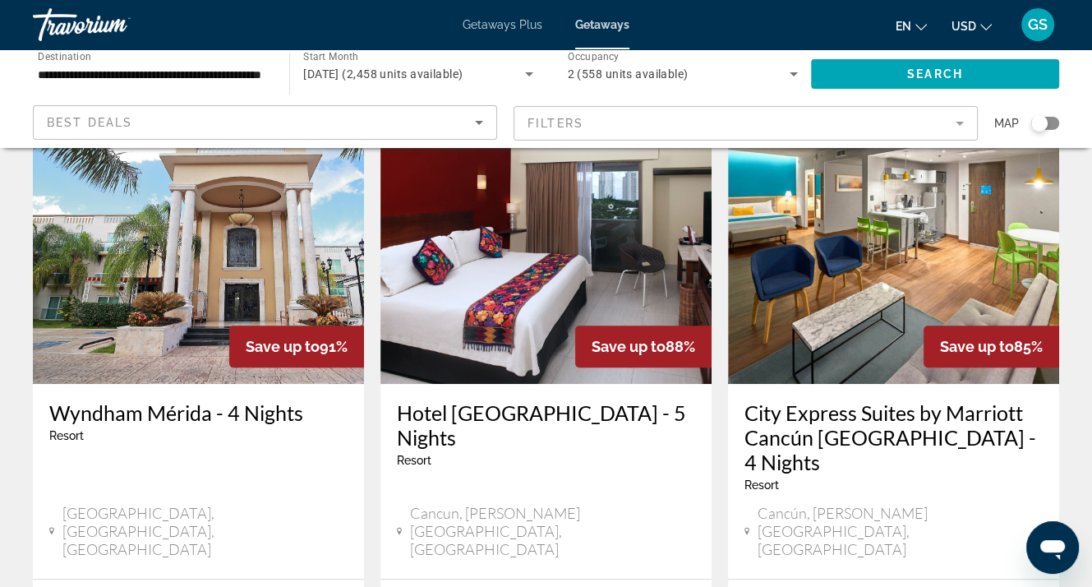
scroll to position [739, 0]
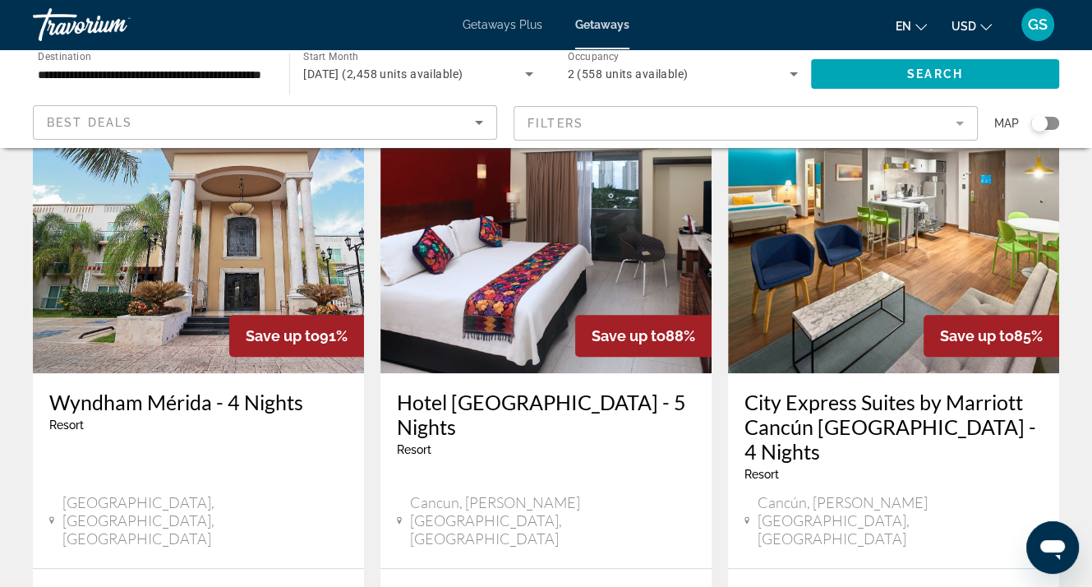
click at [161, 257] on img "Main content" at bounding box center [198, 241] width 331 height 263
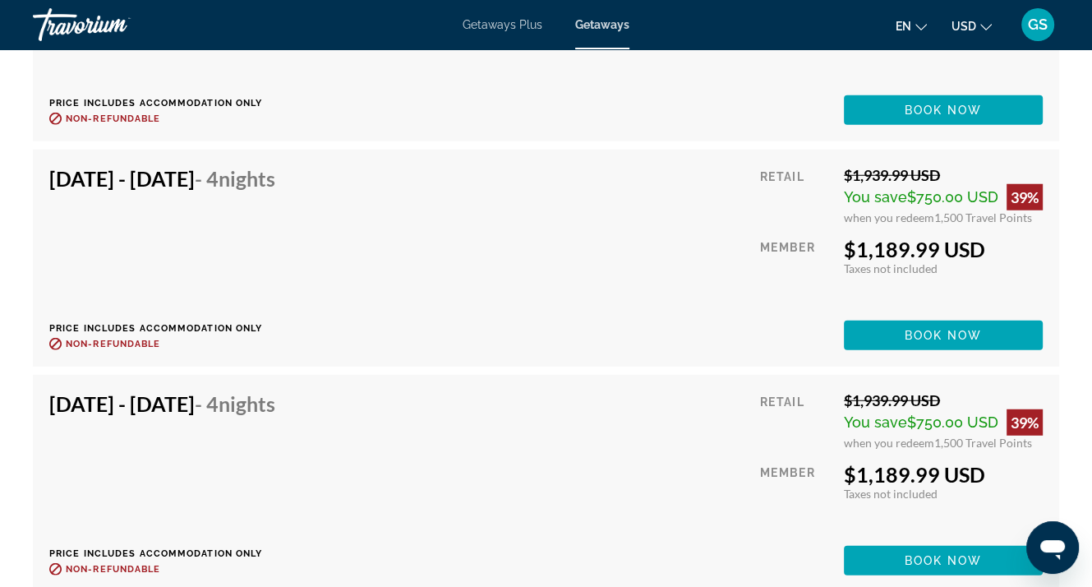
scroll to position [3943, 0]
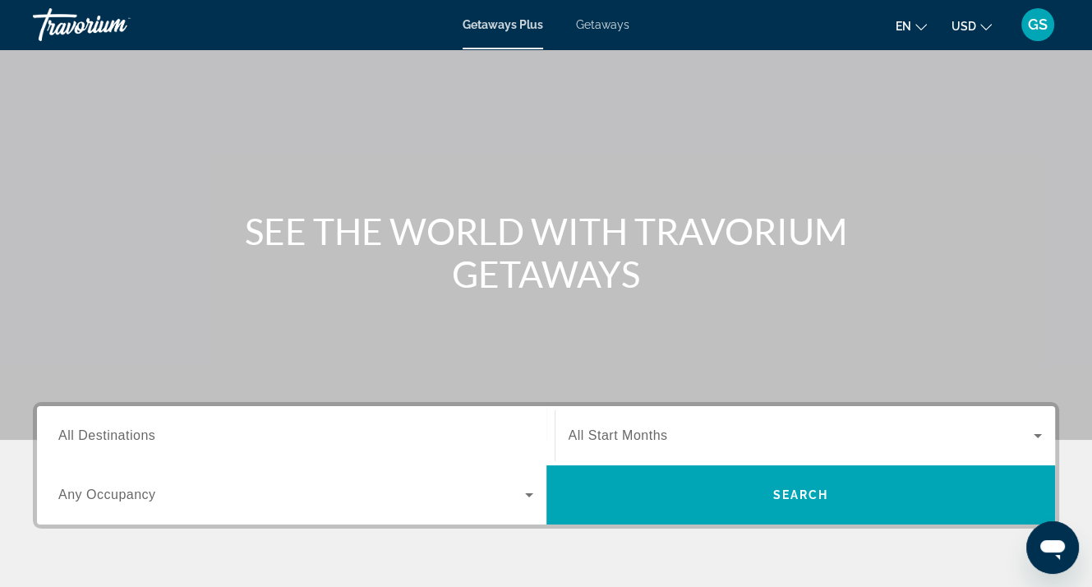
scroll to position [82, 0]
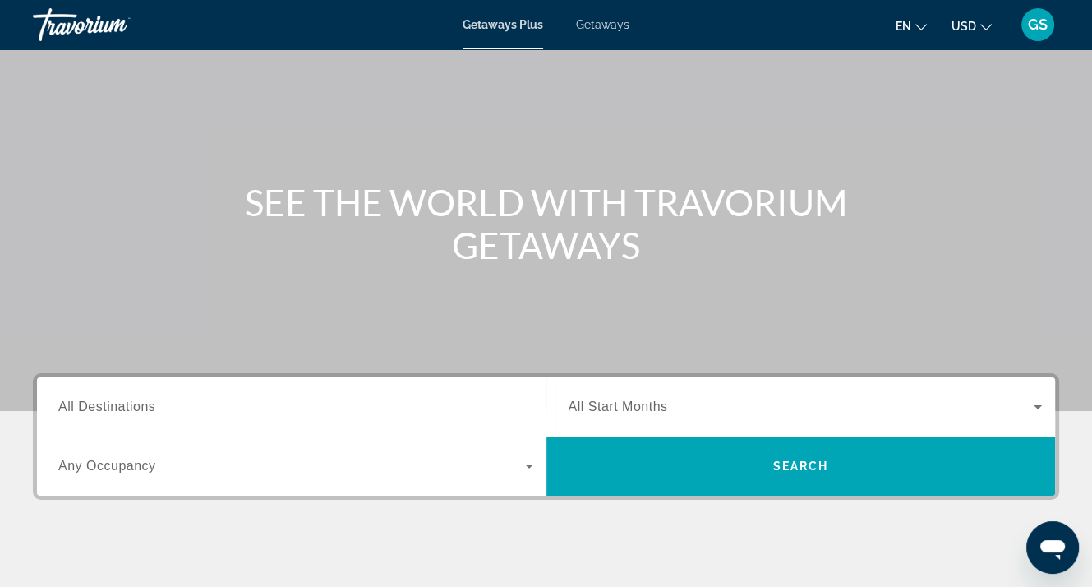
click at [92, 407] on span "All Destinations" at bounding box center [106, 406] width 97 height 14
click at [92, 407] on input "Destination All Destinations" at bounding box center [295, 408] width 475 height 20
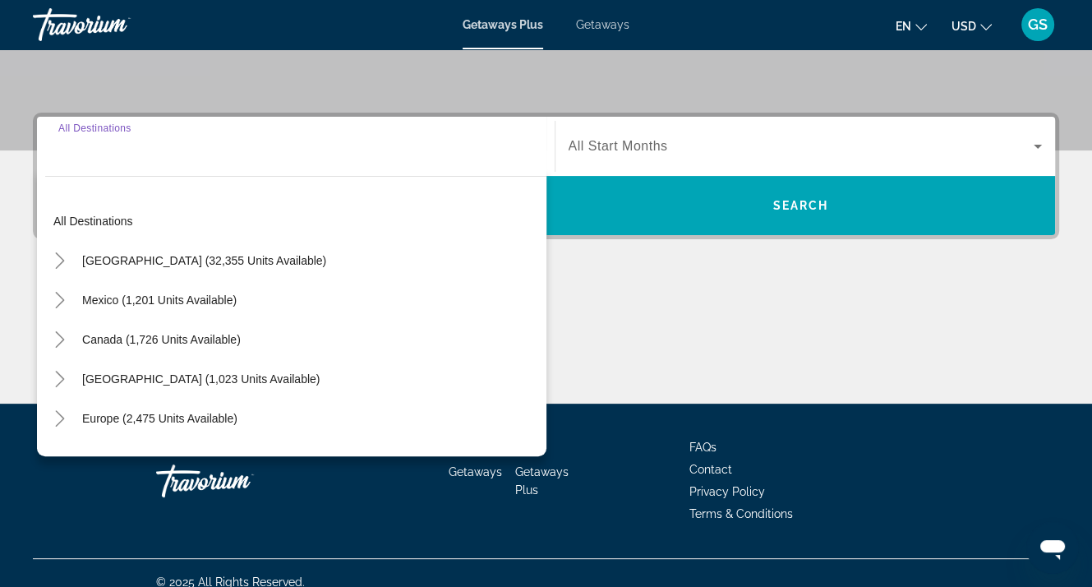
scroll to position [361, 0]
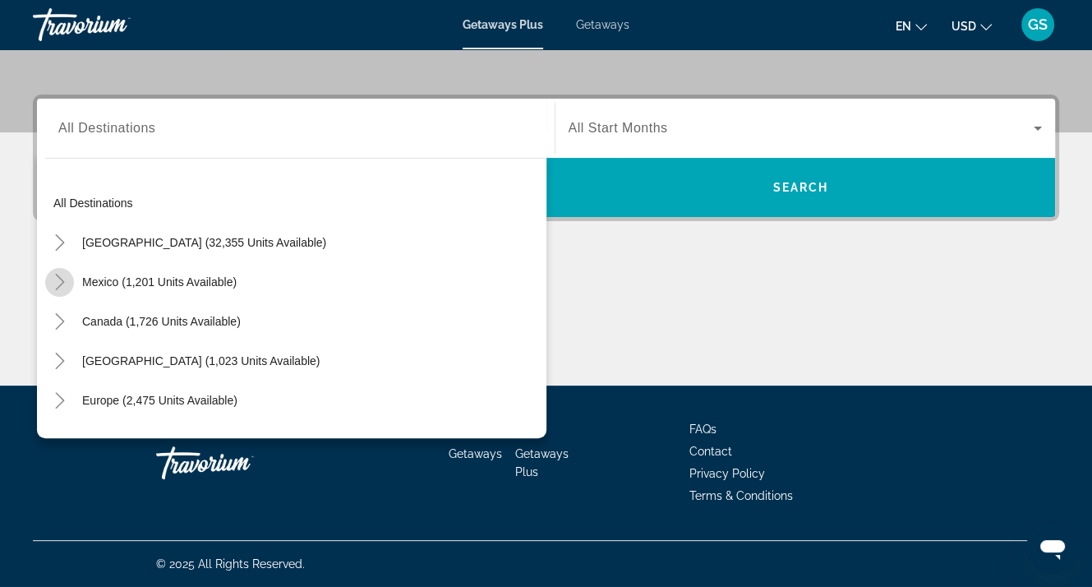
click at [57, 280] on icon "Toggle Mexico (1,201 units available)" at bounding box center [60, 282] width 16 height 16
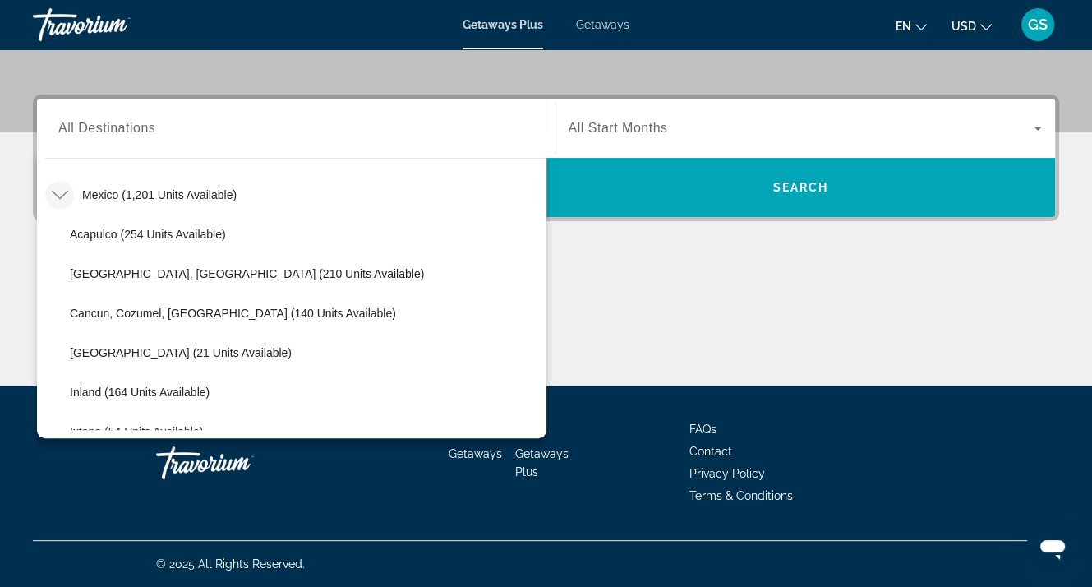
click at [99, 313] on span "Cancun, Cozumel, [GEOGRAPHIC_DATA] (140 units available)" at bounding box center [233, 312] width 326 height 13
type input "**********"
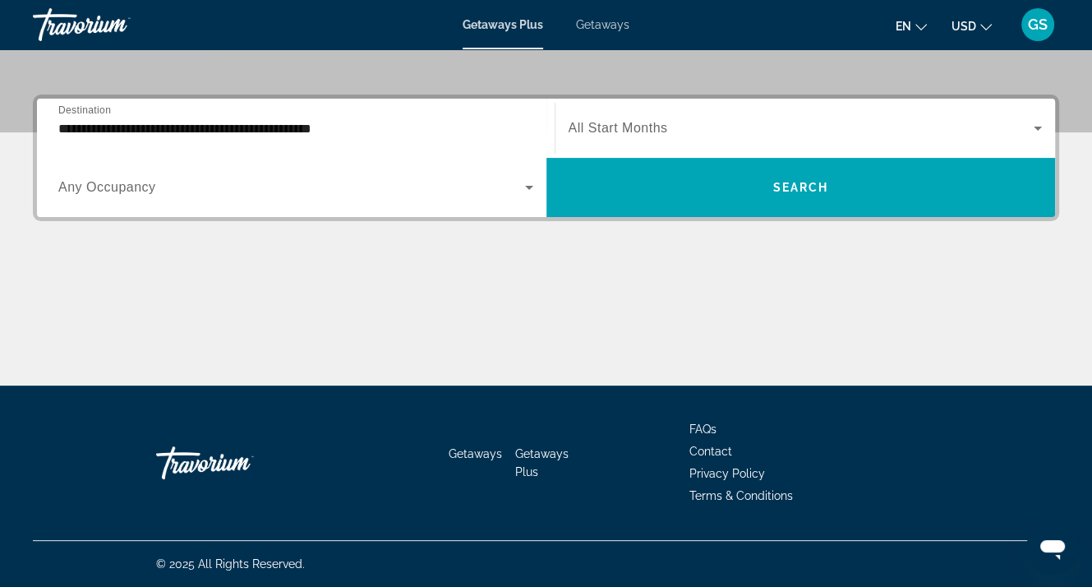
click at [131, 180] on span "Any Occupancy" at bounding box center [107, 187] width 98 height 14
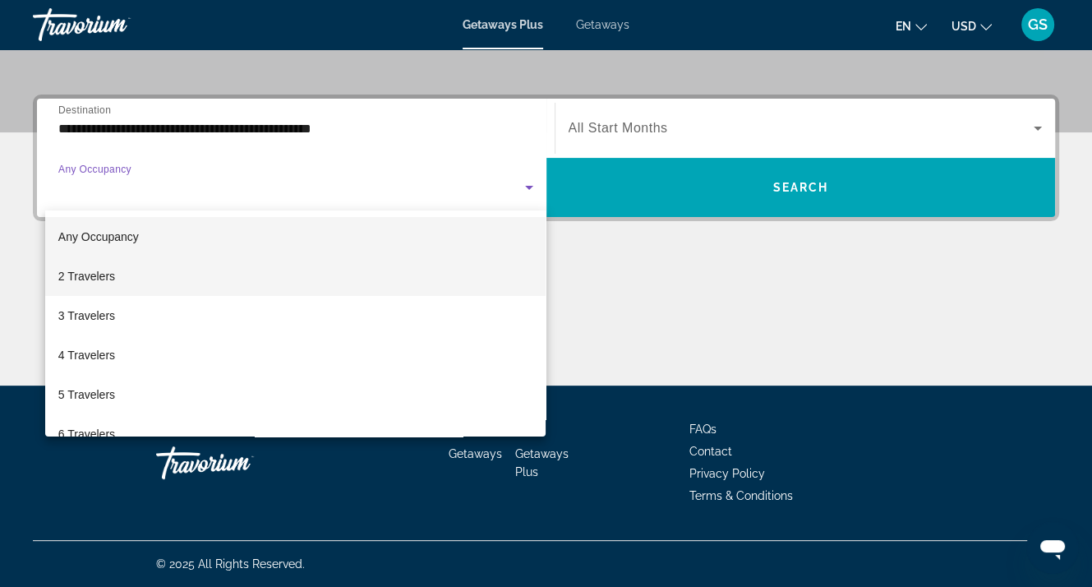
click at [105, 274] on span "2 Travelers" at bounding box center [86, 276] width 57 height 20
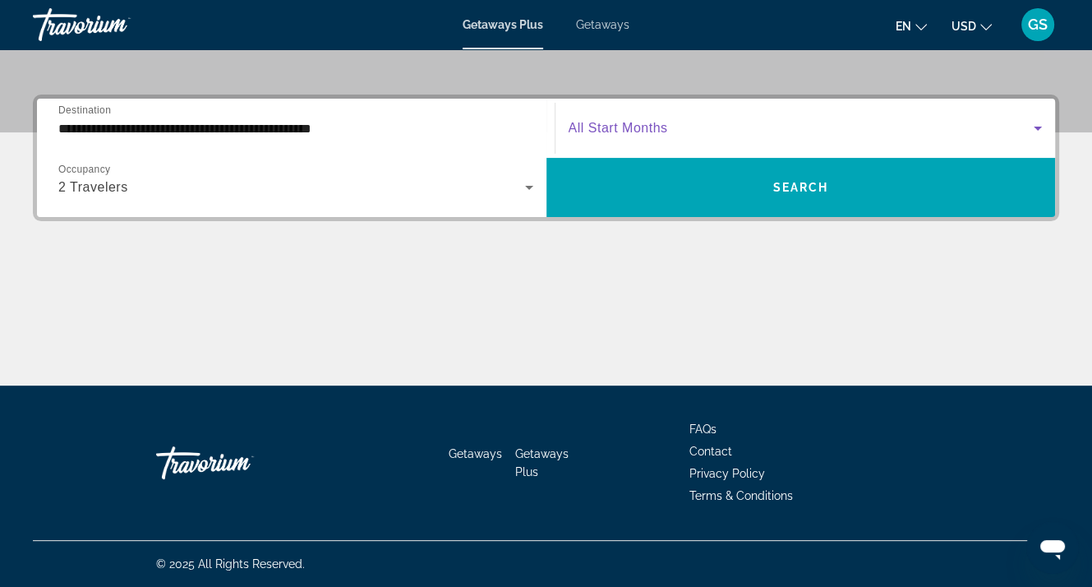
click at [666, 119] on span "Search widget" at bounding box center [802, 128] width 466 height 20
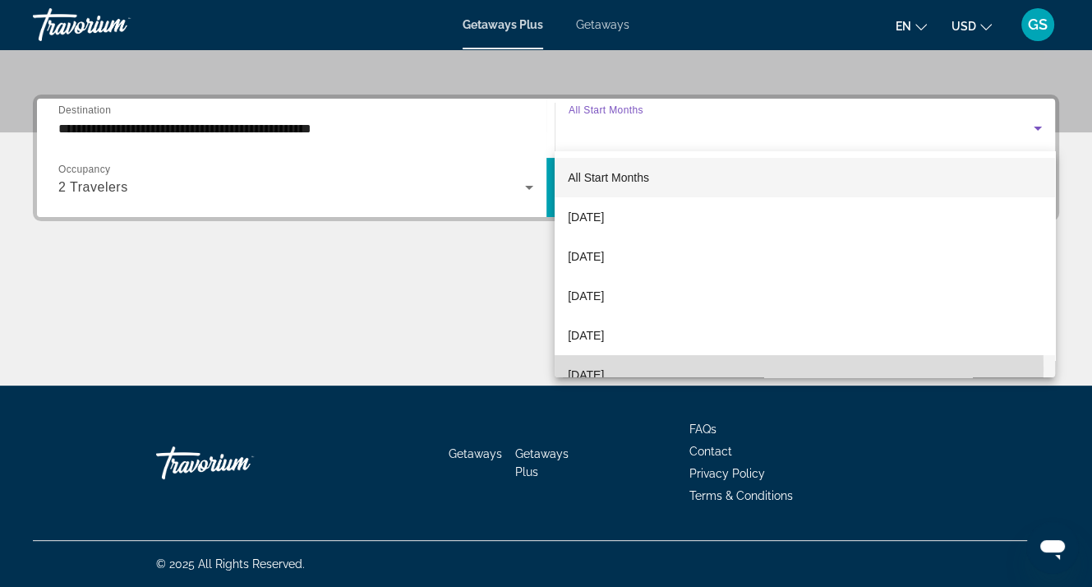
click at [594, 369] on span "[DATE]" at bounding box center [586, 375] width 36 height 20
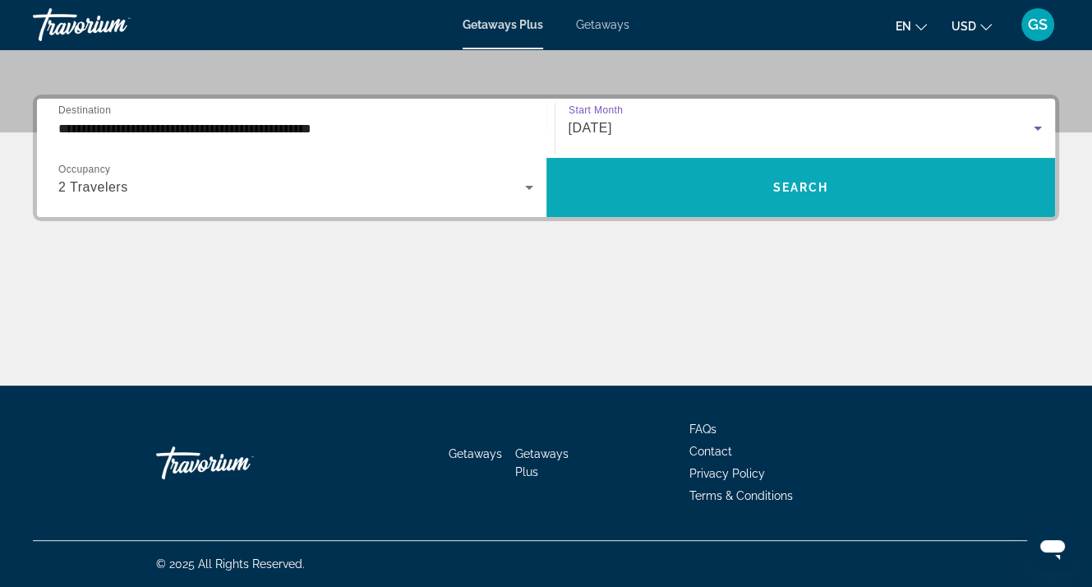
click at [809, 184] on span "Search" at bounding box center [800, 187] width 56 height 13
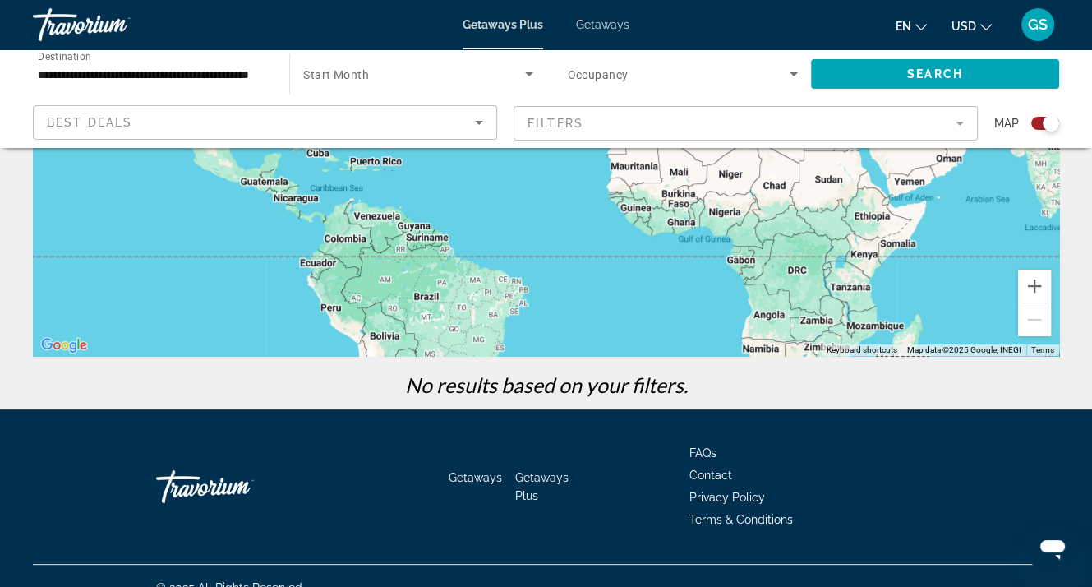
scroll to position [325, 0]
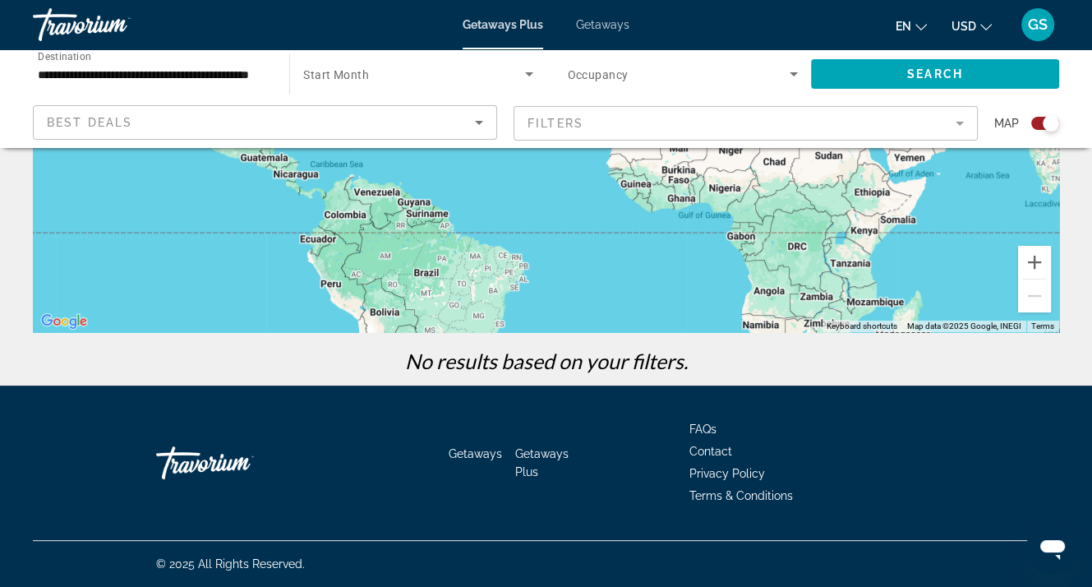
click at [590, 18] on span "Getaways" at bounding box center [602, 24] width 53 height 13
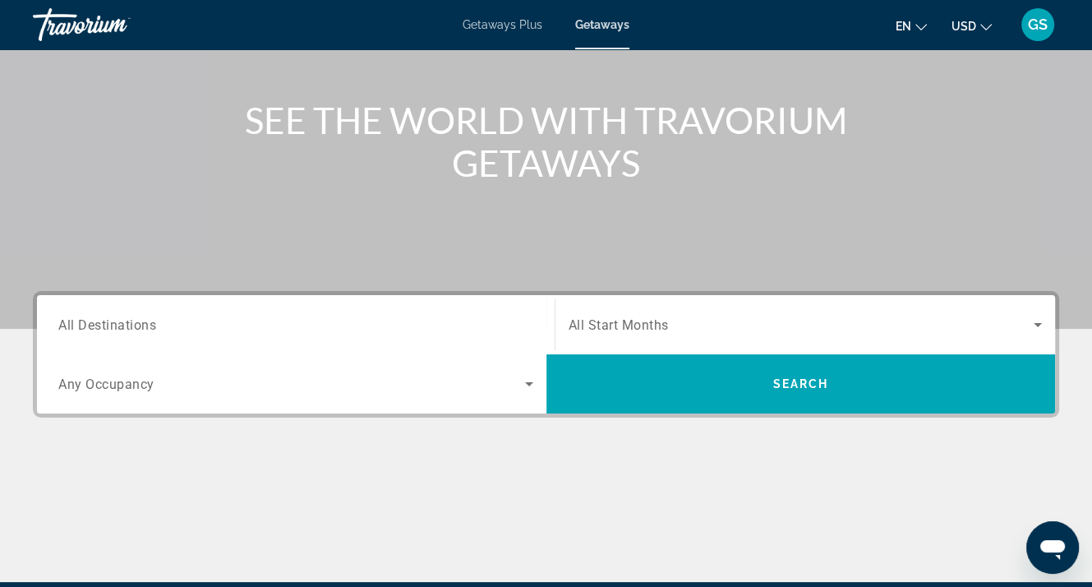
click at [125, 329] on span "All Destinations" at bounding box center [107, 324] width 98 height 16
click at [125, 329] on input "Destination All Destinations" at bounding box center [295, 325] width 475 height 20
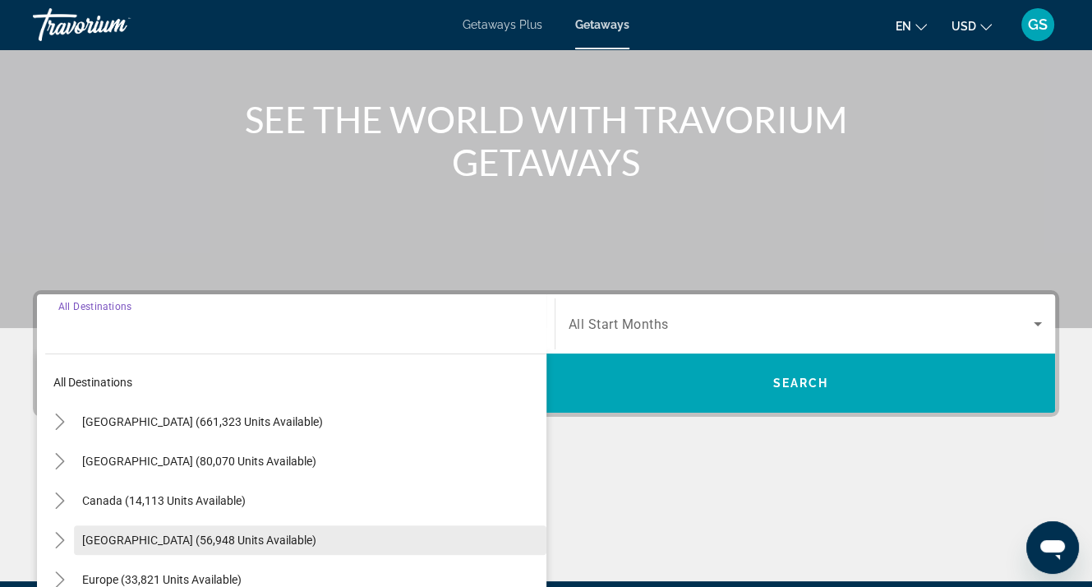
scroll to position [361, 0]
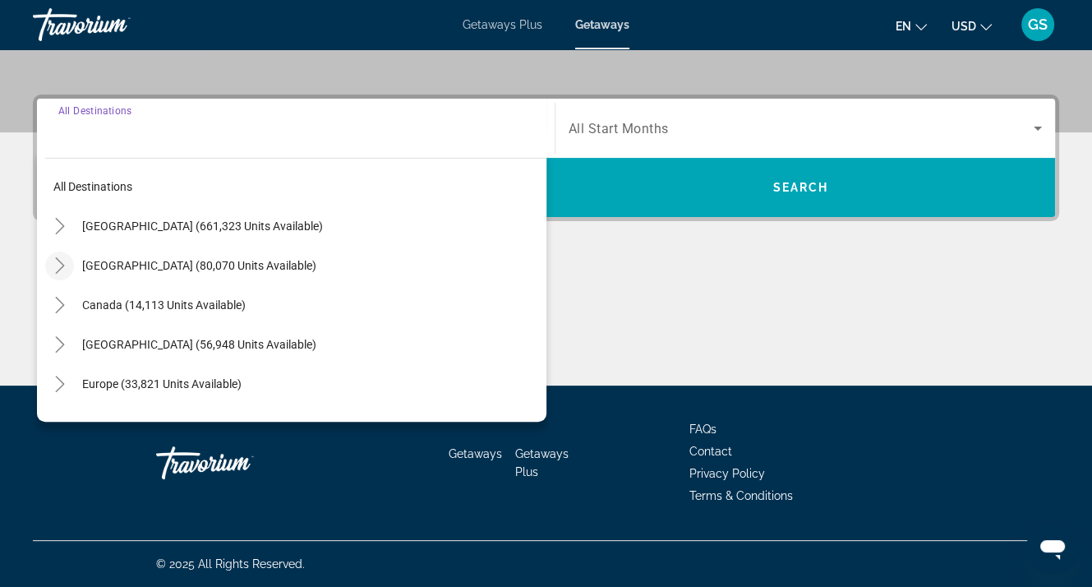
click at [62, 264] on icon "Toggle Mexico (80,070 units available)" at bounding box center [59, 265] width 9 height 16
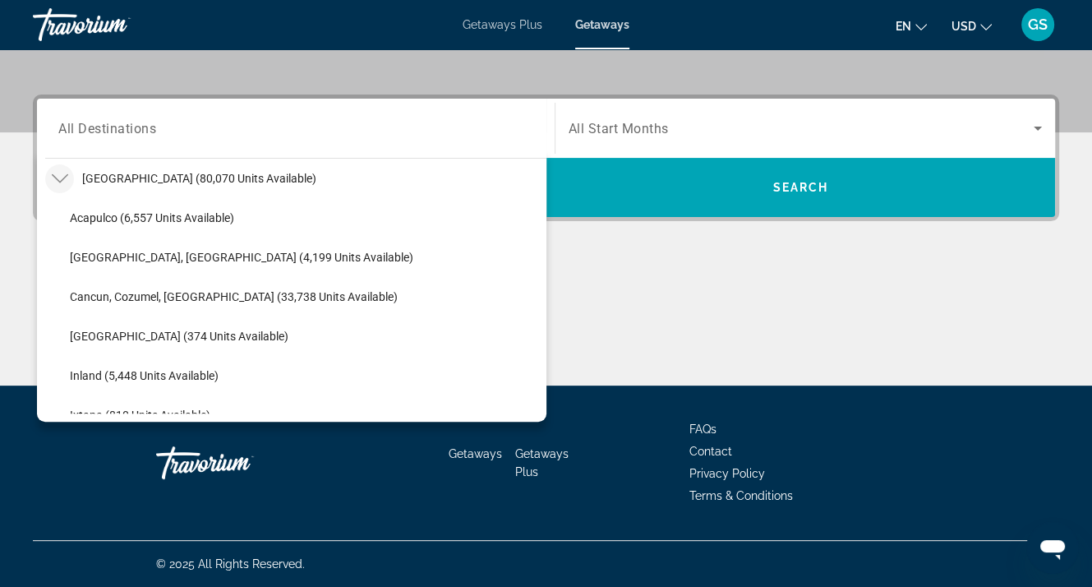
click at [654, 127] on span "All Start Months" at bounding box center [619, 129] width 100 height 16
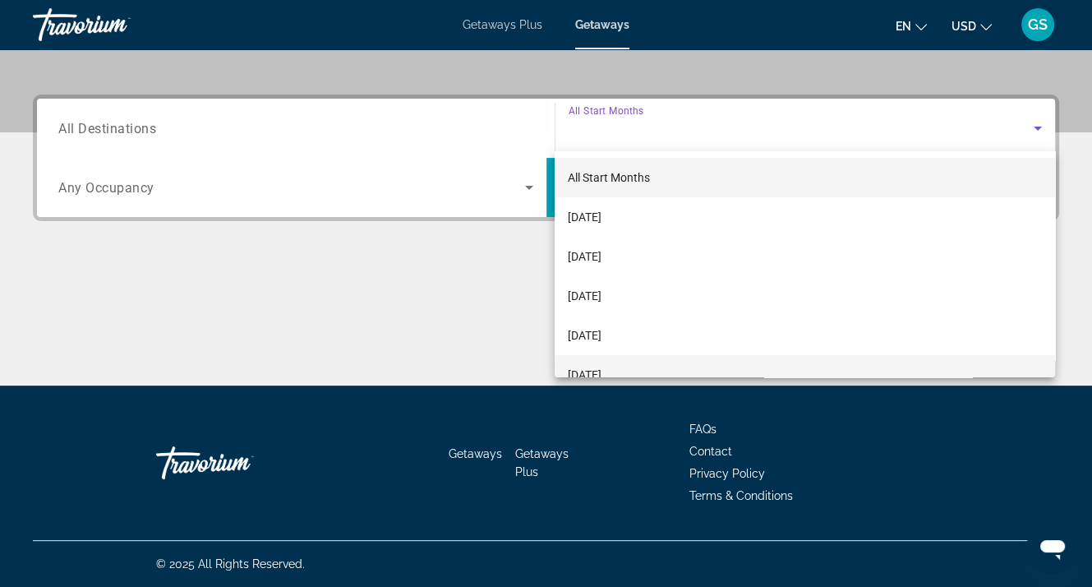
click at [598, 369] on span "[DATE]" at bounding box center [585, 375] width 34 height 20
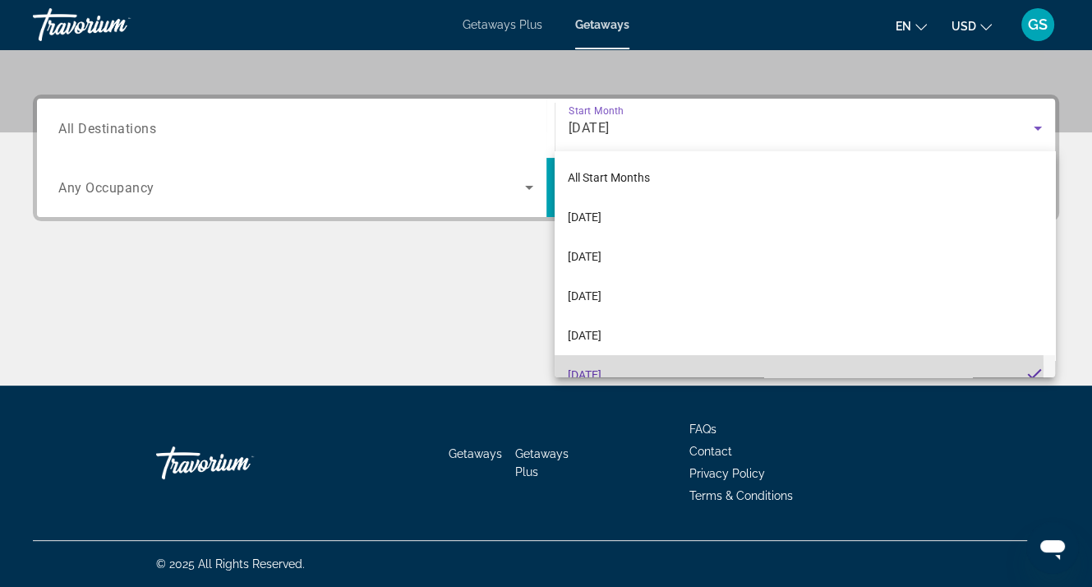
scroll to position [0, 0]
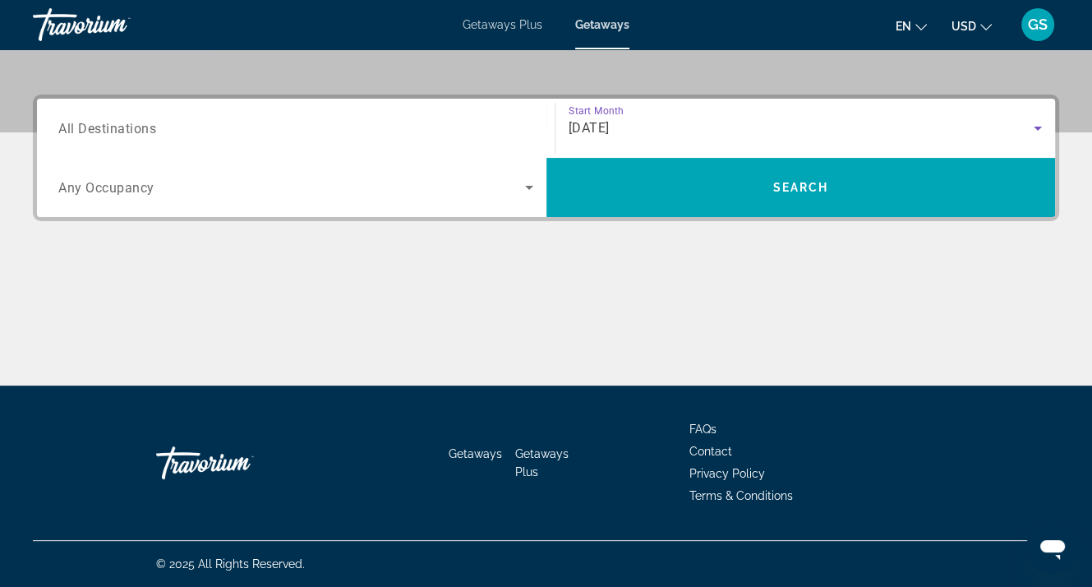
click at [135, 200] on div "Search widget" at bounding box center [295, 187] width 475 height 46
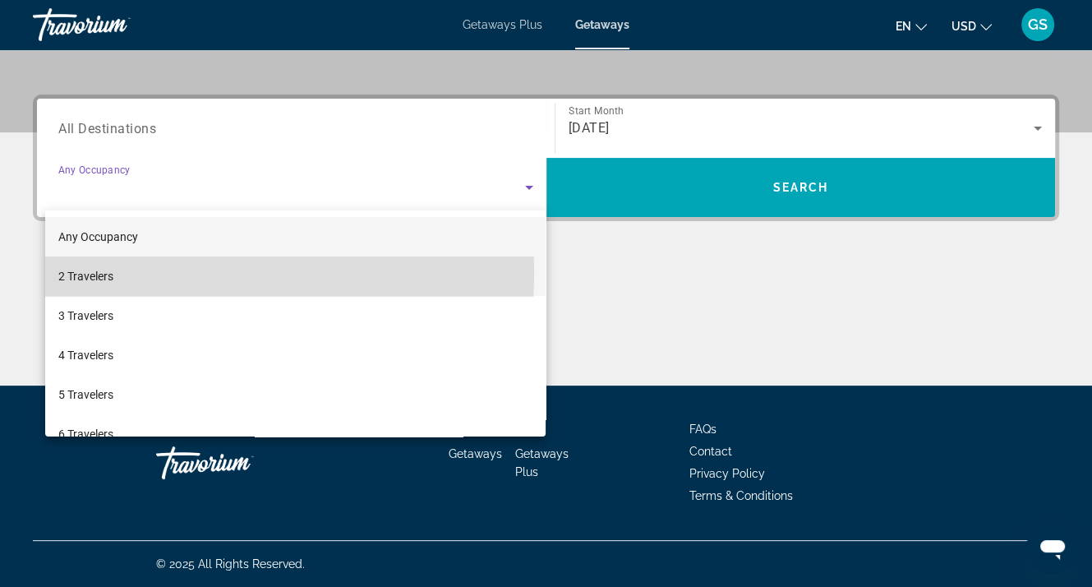
click at [125, 273] on mat-option "2 Travelers" at bounding box center [295, 275] width 501 height 39
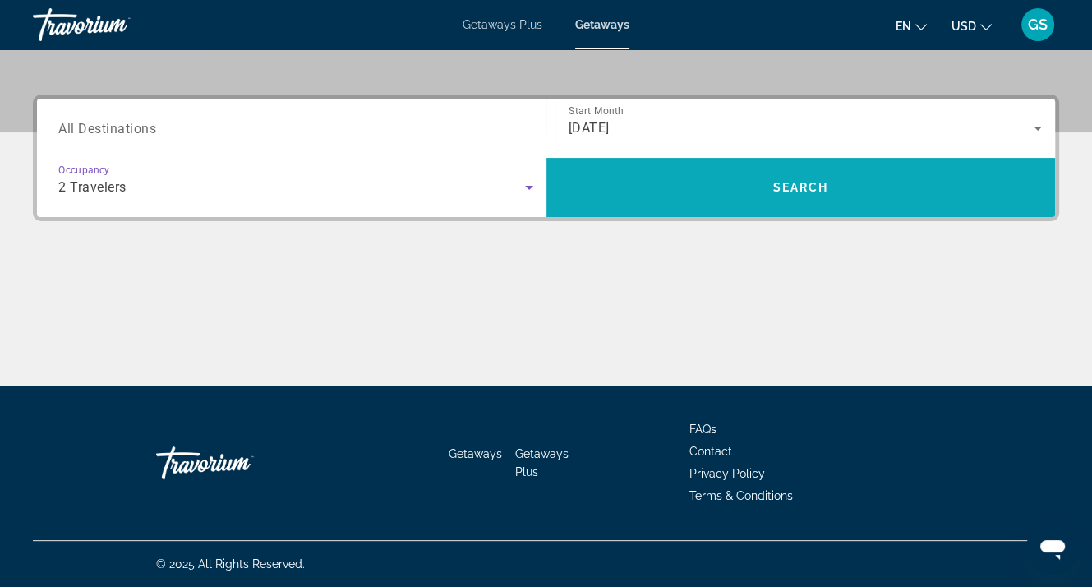
click at [817, 189] on span "Search" at bounding box center [800, 187] width 56 height 13
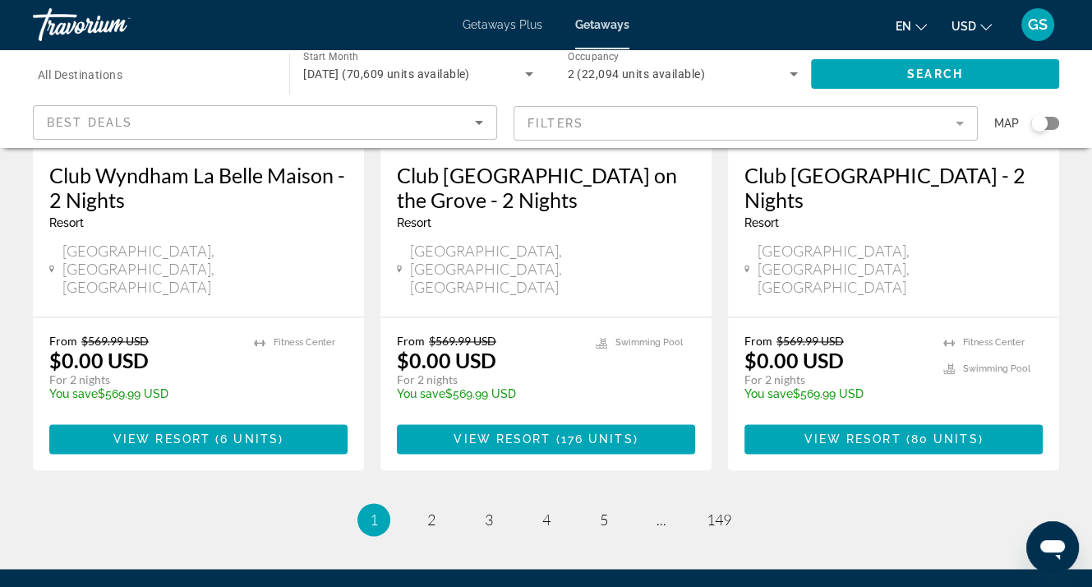
scroll to position [2219, 0]
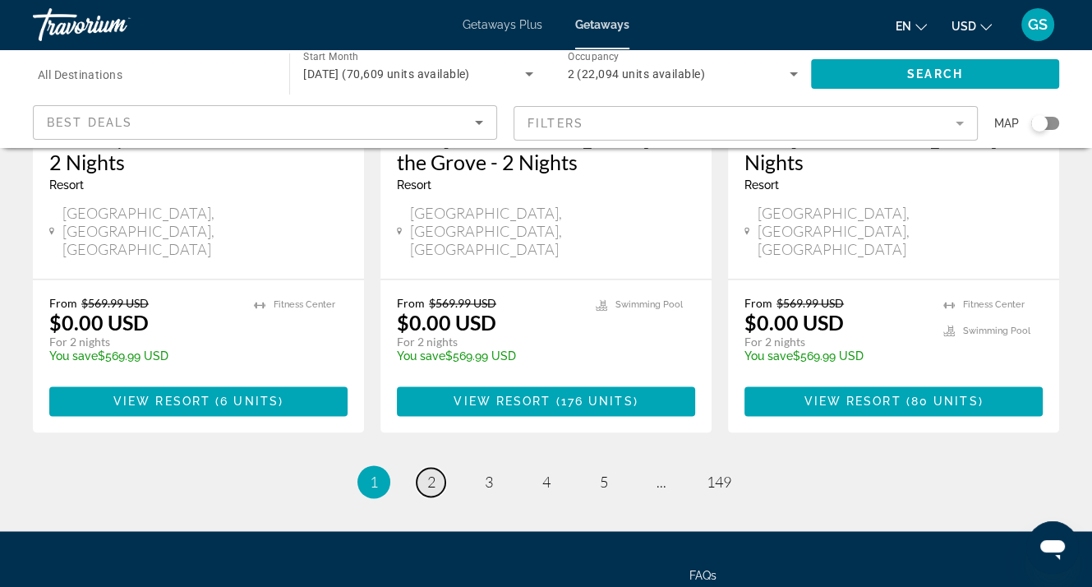
click at [429, 472] on span "2" at bounding box center [431, 481] width 8 height 18
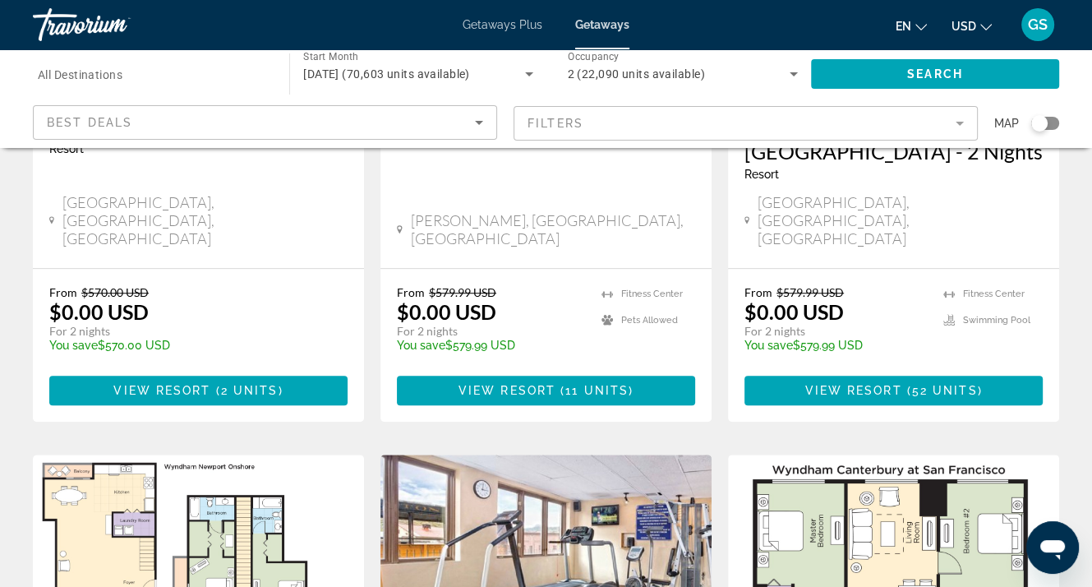
scroll to position [986, 0]
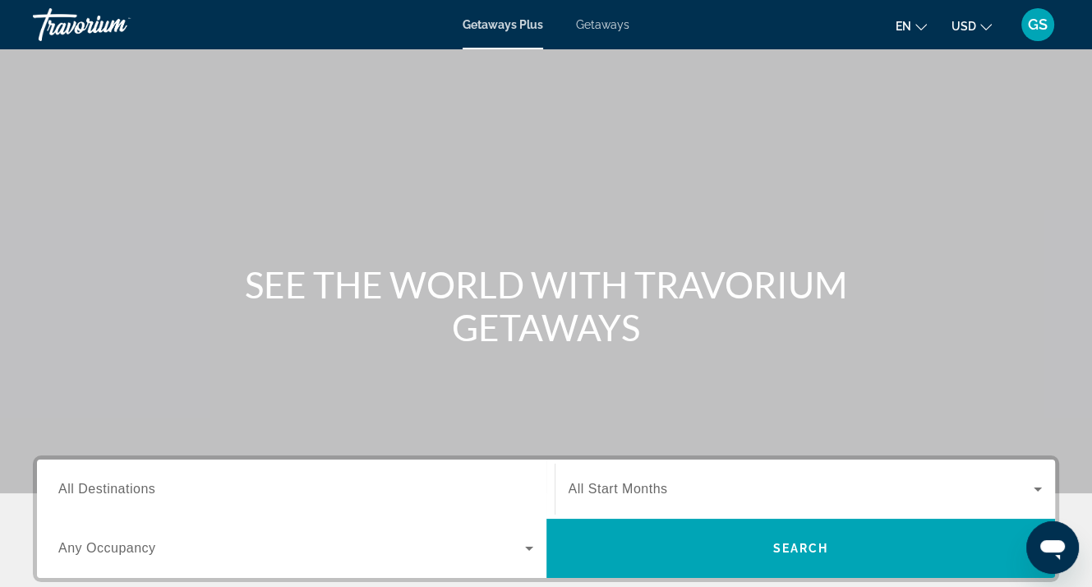
click at [608, 22] on span "Getaways" at bounding box center [602, 24] width 53 height 13
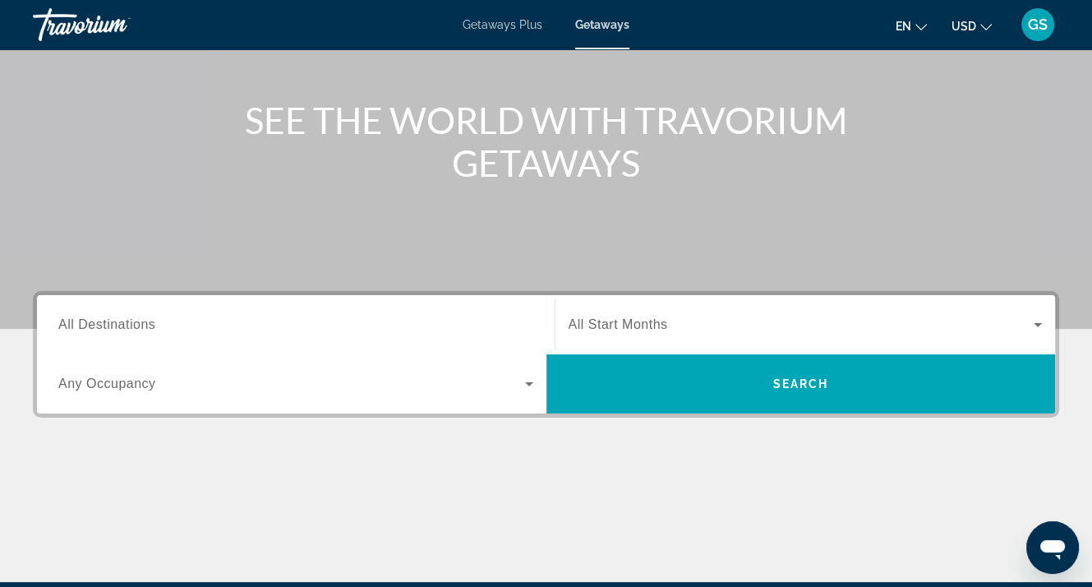
click at [108, 320] on span "All Destinations" at bounding box center [106, 324] width 97 height 14
click at [108, 320] on input "Destination All Destinations" at bounding box center [295, 325] width 475 height 20
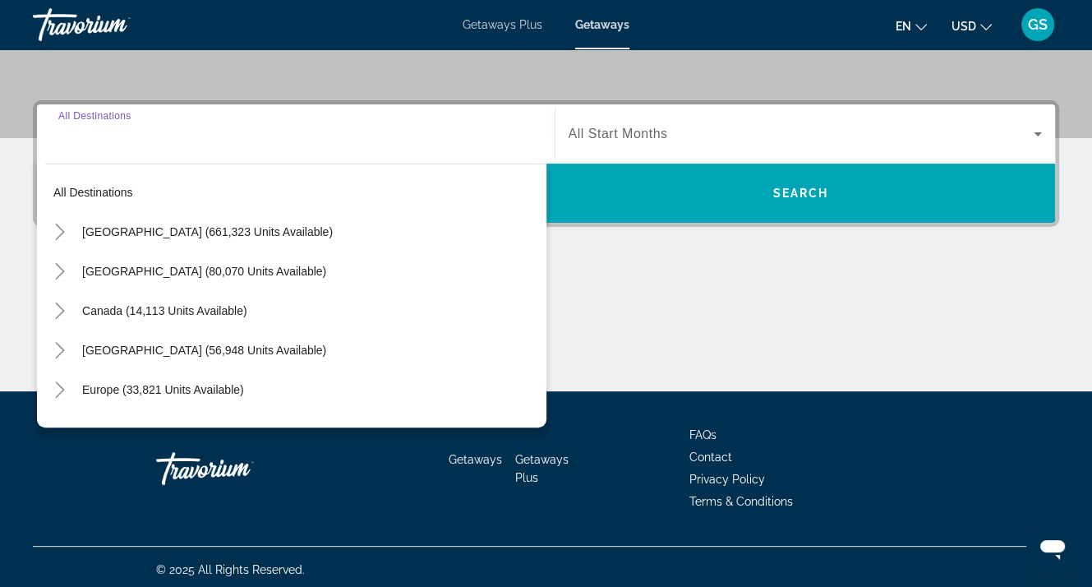
scroll to position [361, 0]
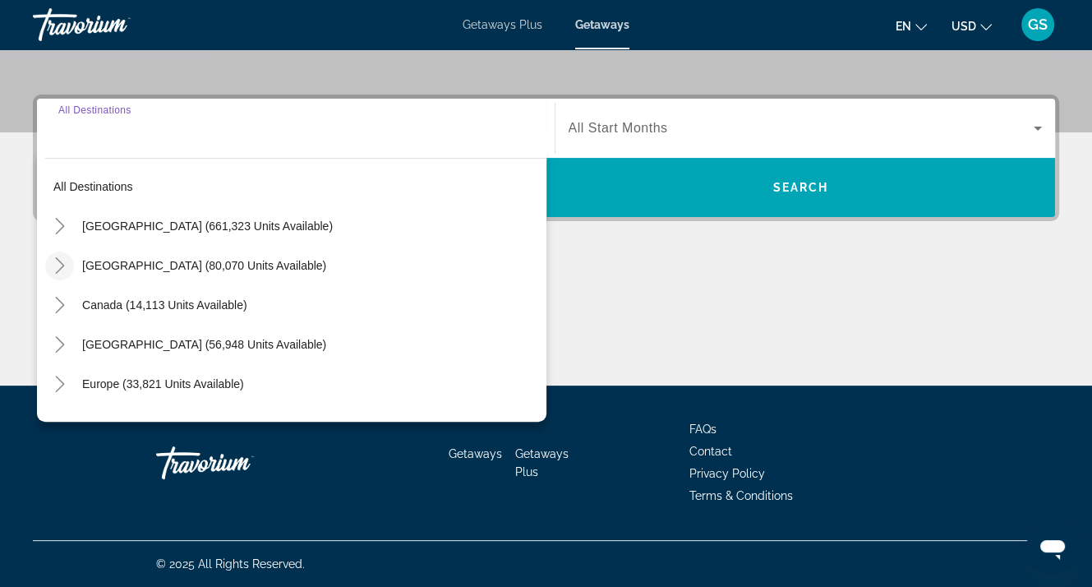
click at [64, 262] on icon "Toggle Mexico (80,070 units available)" at bounding box center [60, 265] width 16 height 16
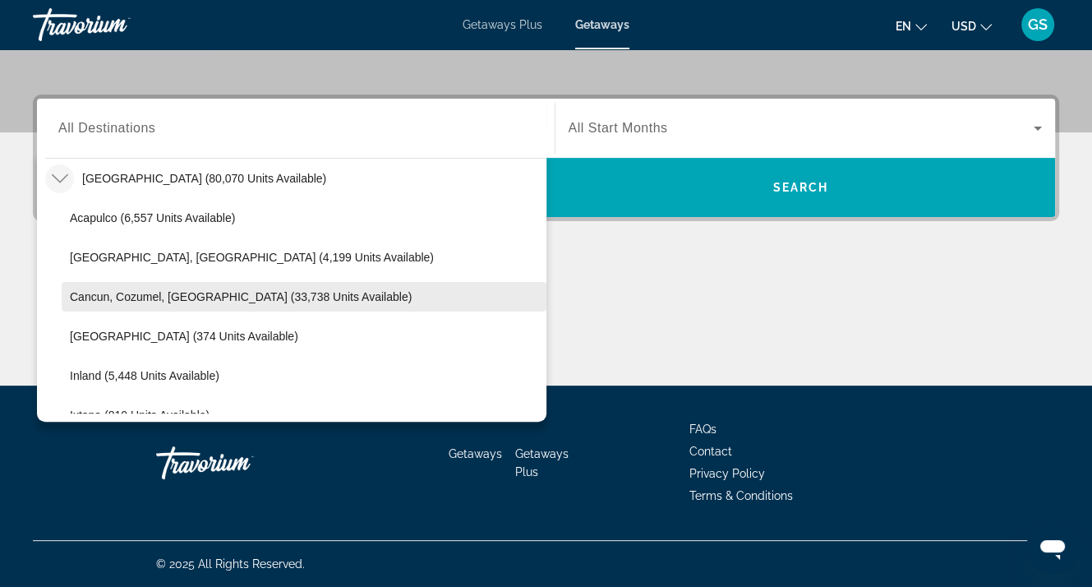
click at [117, 290] on span "Cancun, Cozumel, [GEOGRAPHIC_DATA] (33,738 units available)" at bounding box center [241, 296] width 342 height 13
type input "**********"
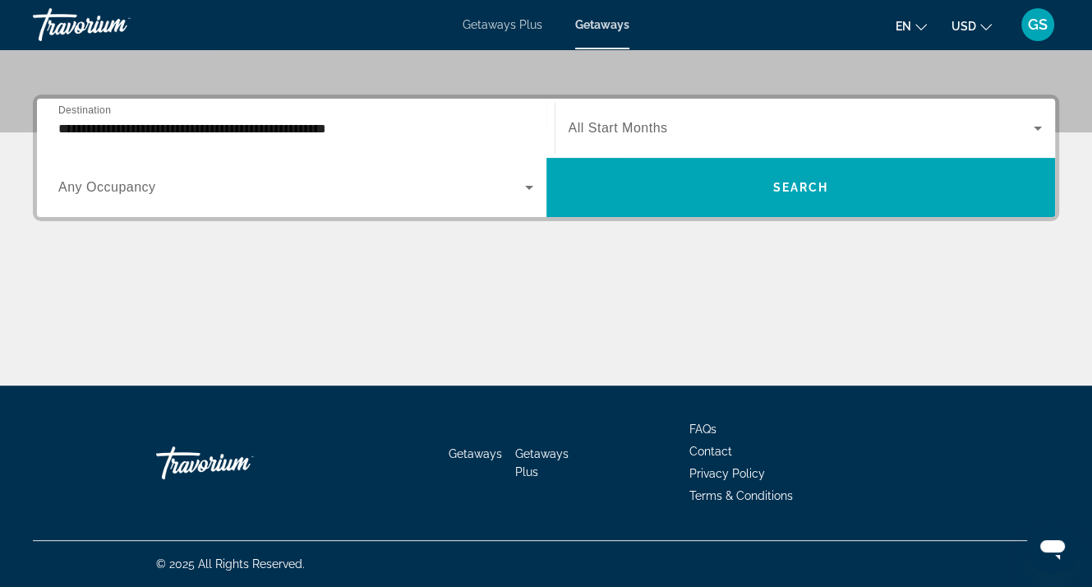
click at [112, 186] on span "Any Occupancy" at bounding box center [107, 187] width 98 height 14
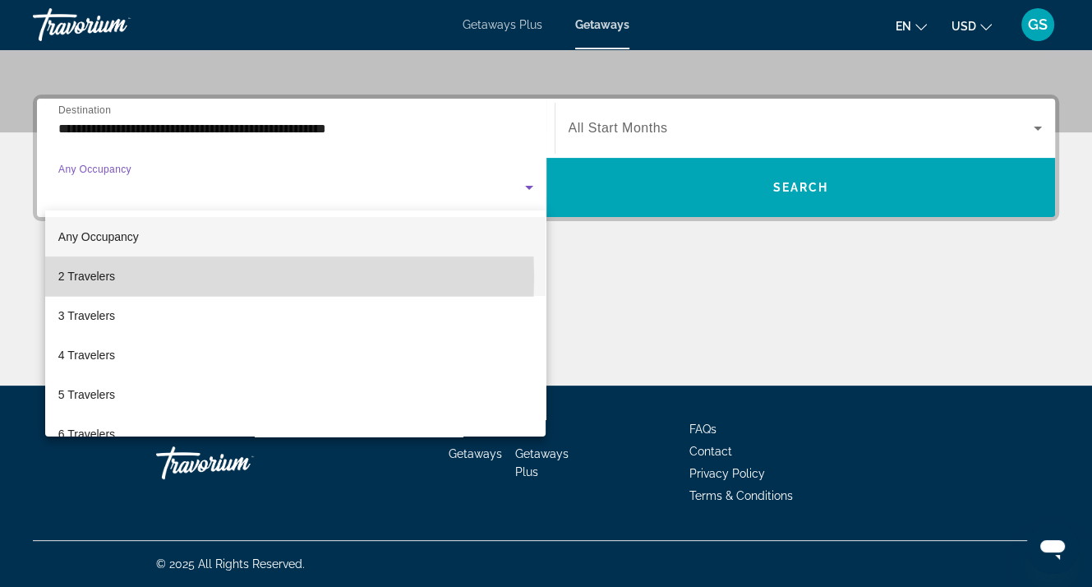
click at [112, 278] on span "2 Travelers" at bounding box center [86, 276] width 57 height 20
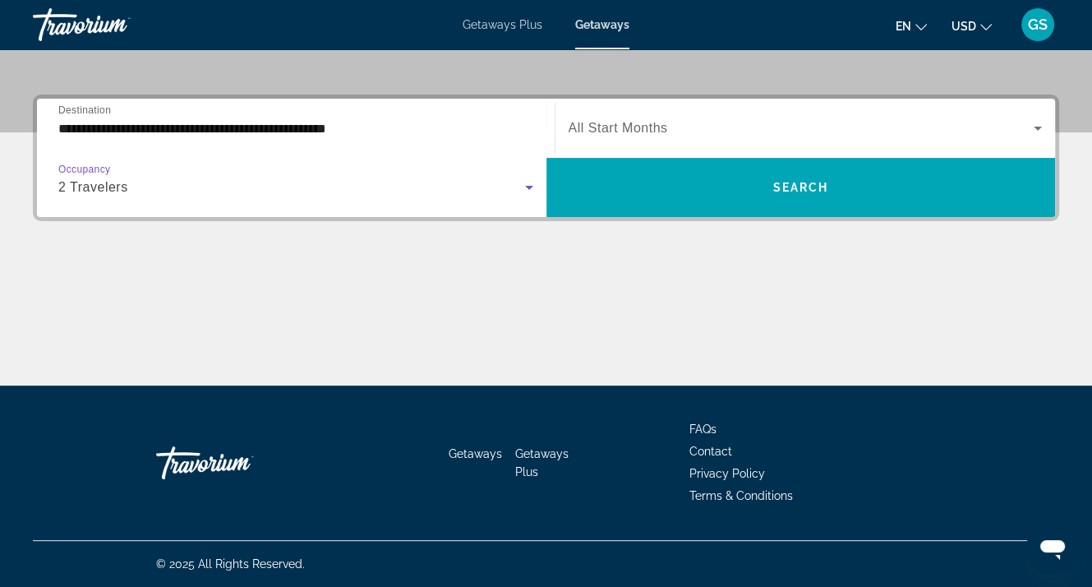
click at [672, 128] on span "Search widget" at bounding box center [802, 128] width 466 height 20
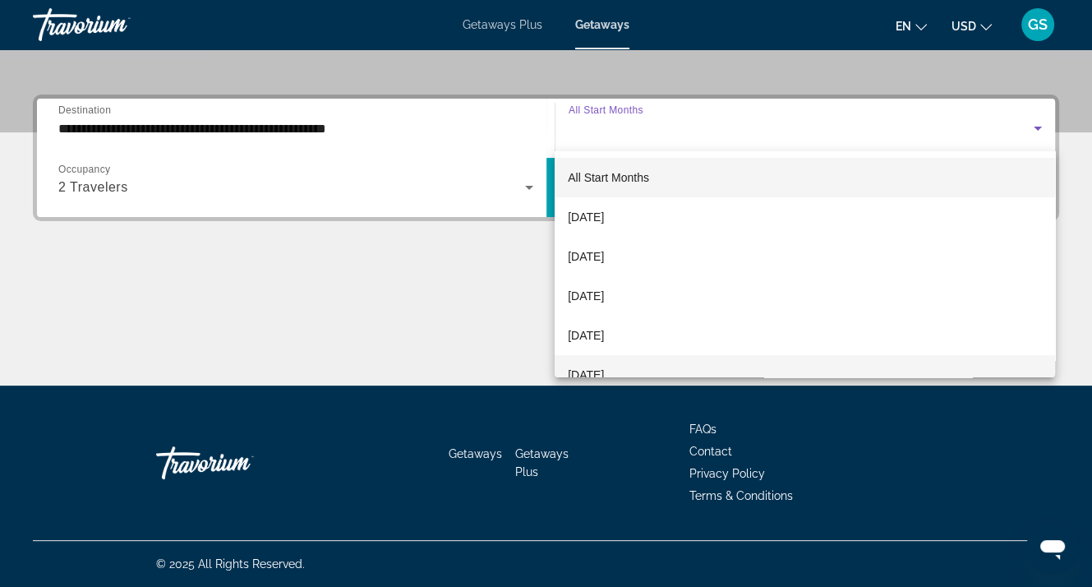
click at [597, 367] on span "[DATE]" at bounding box center [586, 375] width 36 height 20
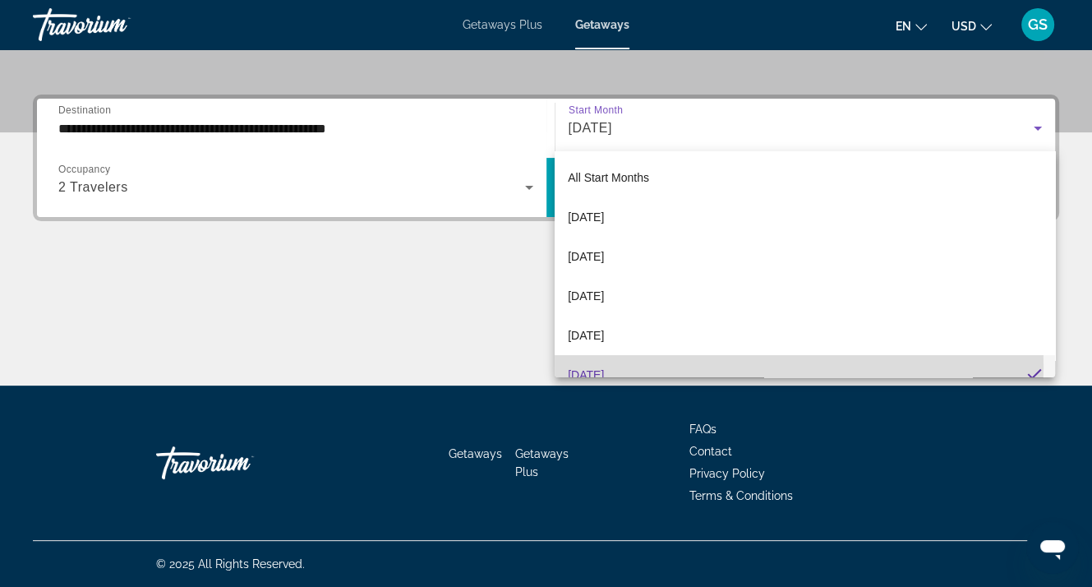
scroll to position [0, 0]
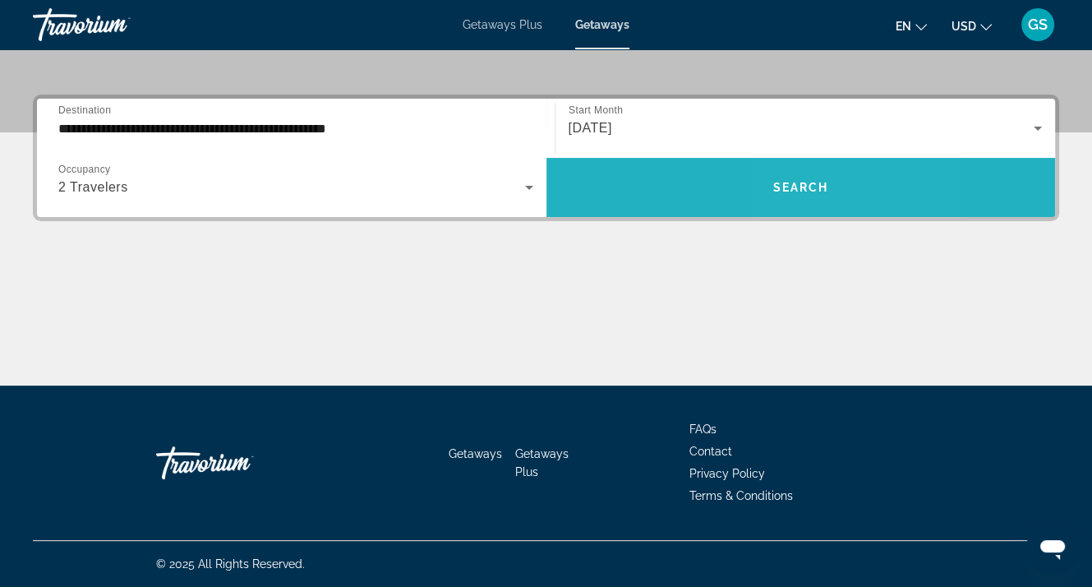
click at [800, 178] on span "Search widget" at bounding box center [800, 187] width 509 height 39
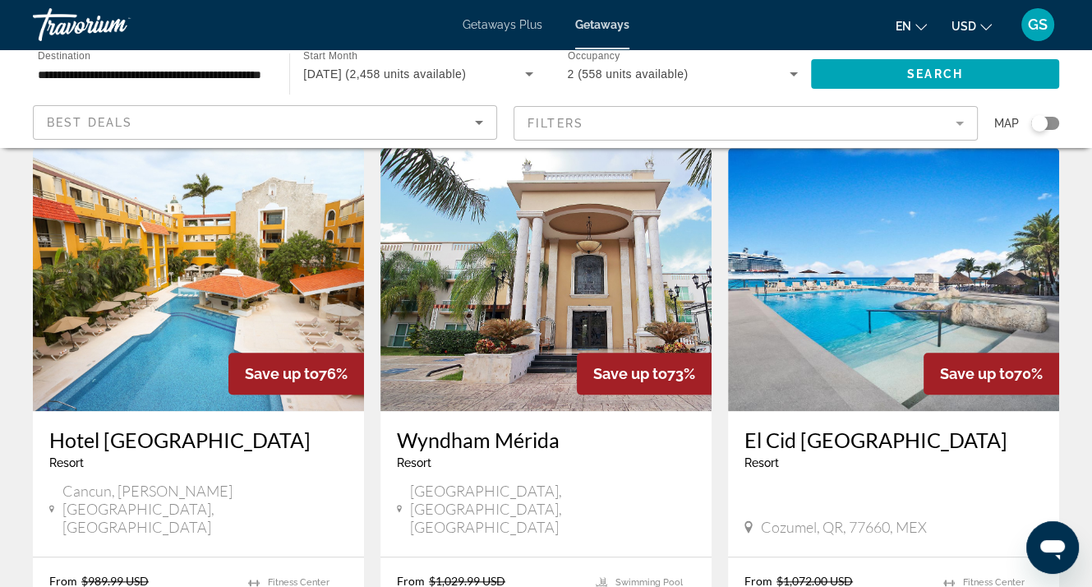
scroll to position [1314, 0]
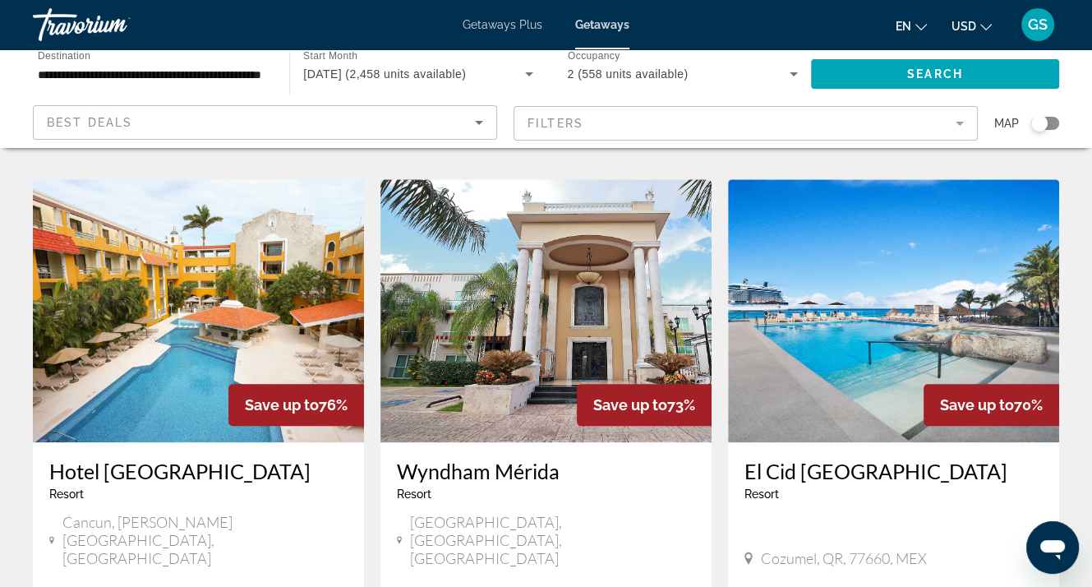
click at [850, 317] on img "Main content" at bounding box center [893, 310] width 331 height 263
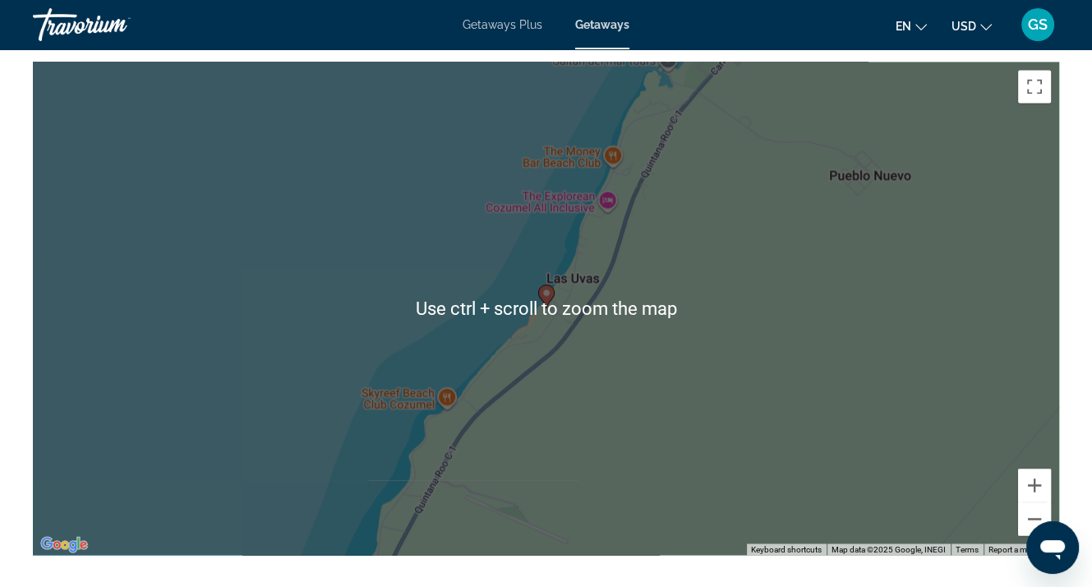
scroll to position [2300, 0]
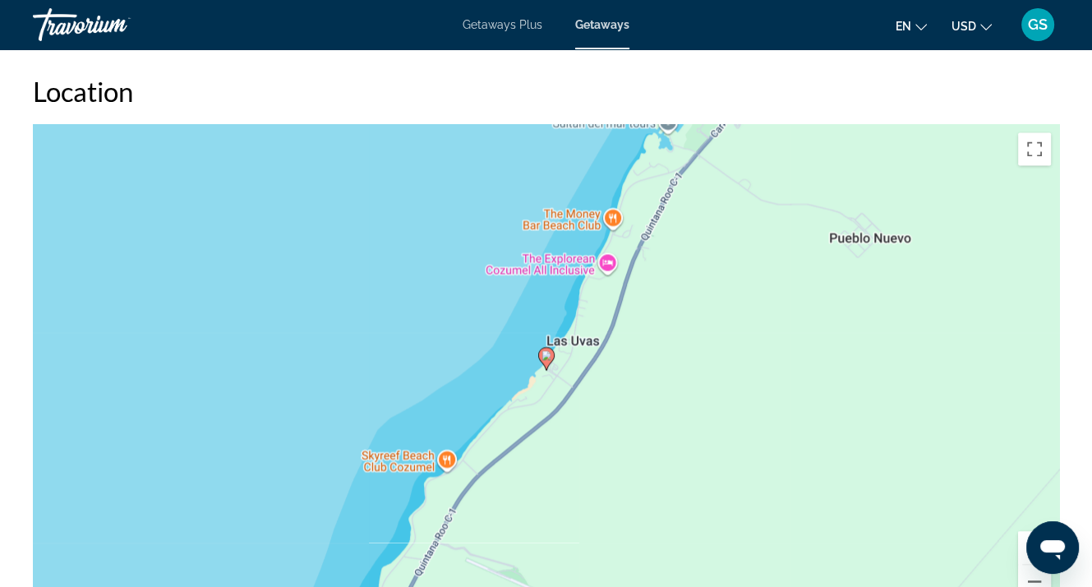
click at [917, 276] on div "To activate drag with keyboard, press Alt + Enter. Once in keyboard drag state,…" at bounding box center [546, 370] width 1026 height 493
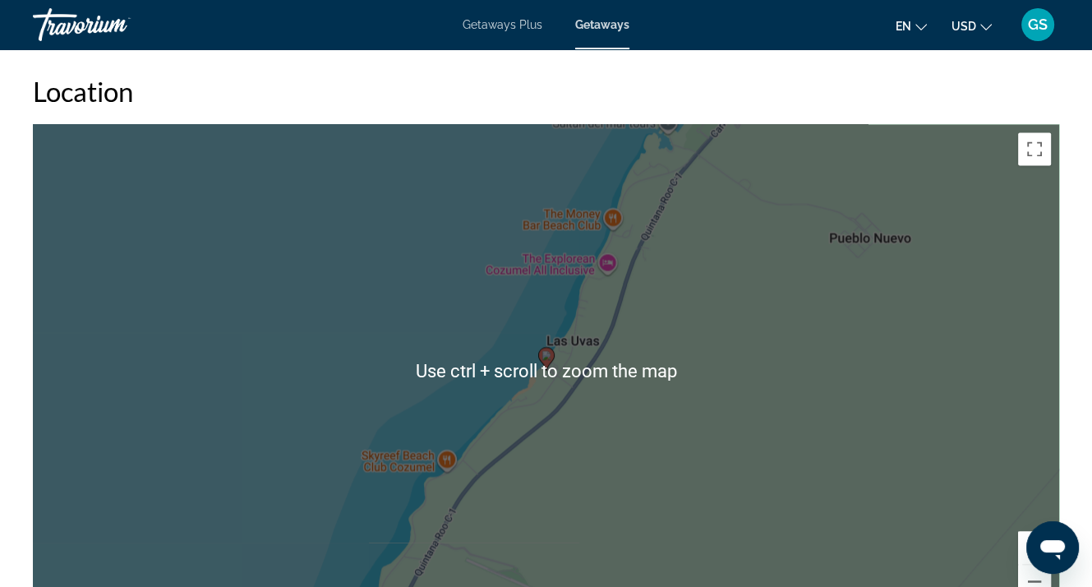
scroll to position [2465, 0]
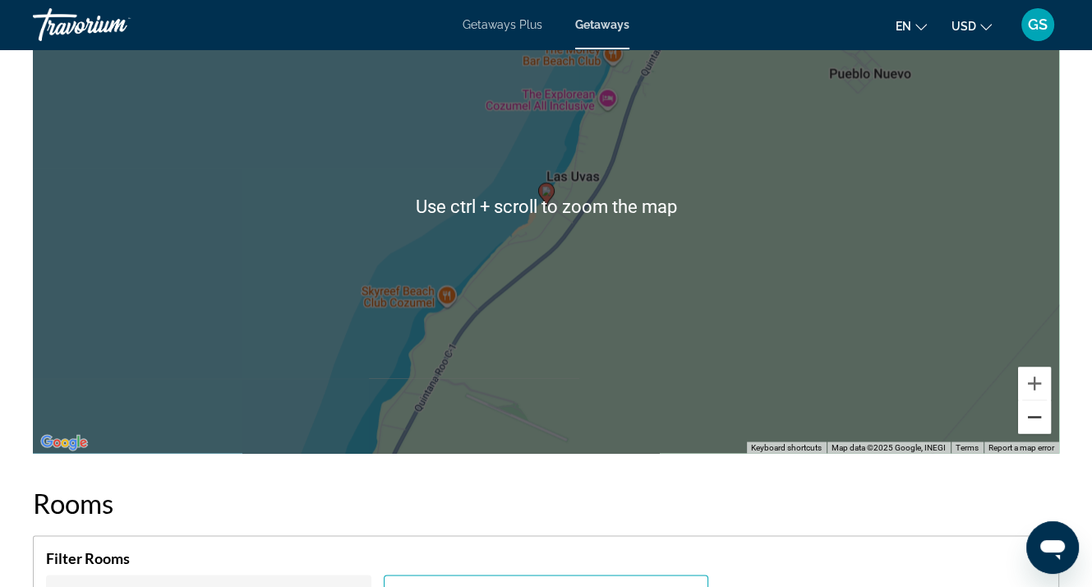
click at [1031, 415] on button "Zoom out" at bounding box center [1034, 416] width 33 height 33
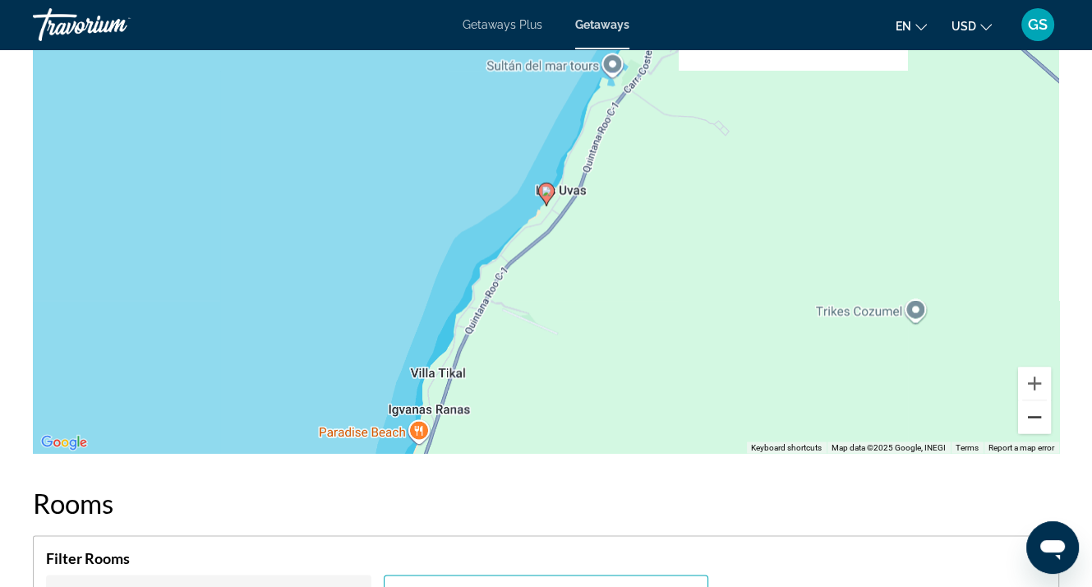
click at [1029, 415] on button "Zoom out" at bounding box center [1034, 416] width 33 height 33
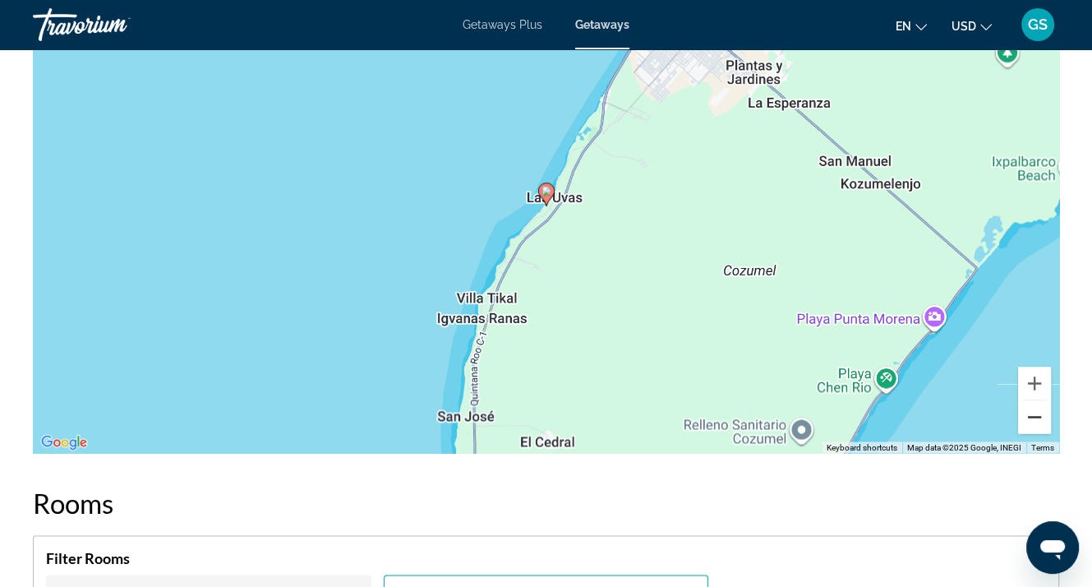
click at [1029, 415] on button "Zoom out" at bounding box center [1034, 416] width 33 height 33
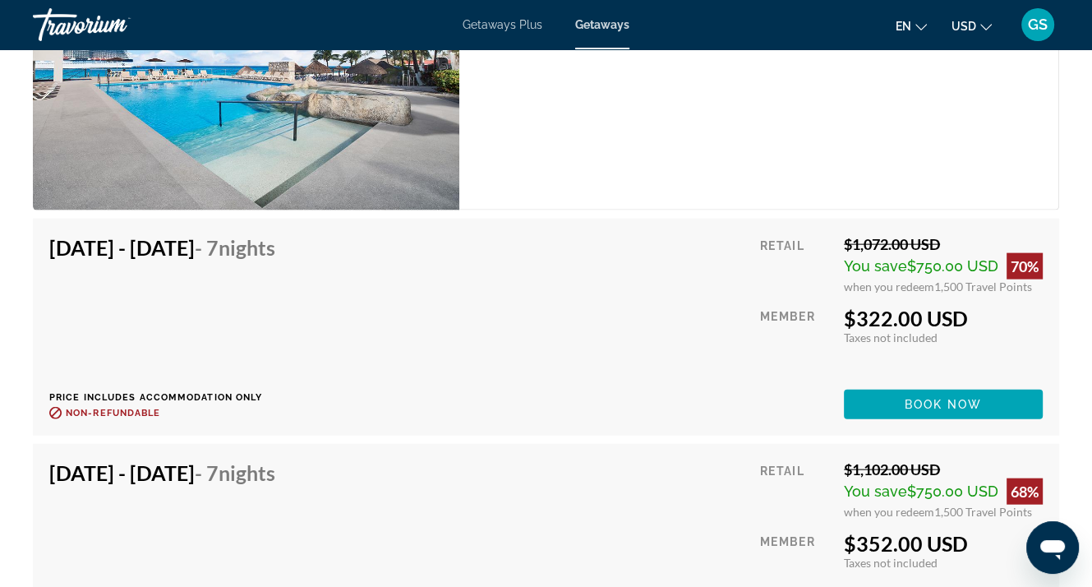
scroll to position [3204, 0]
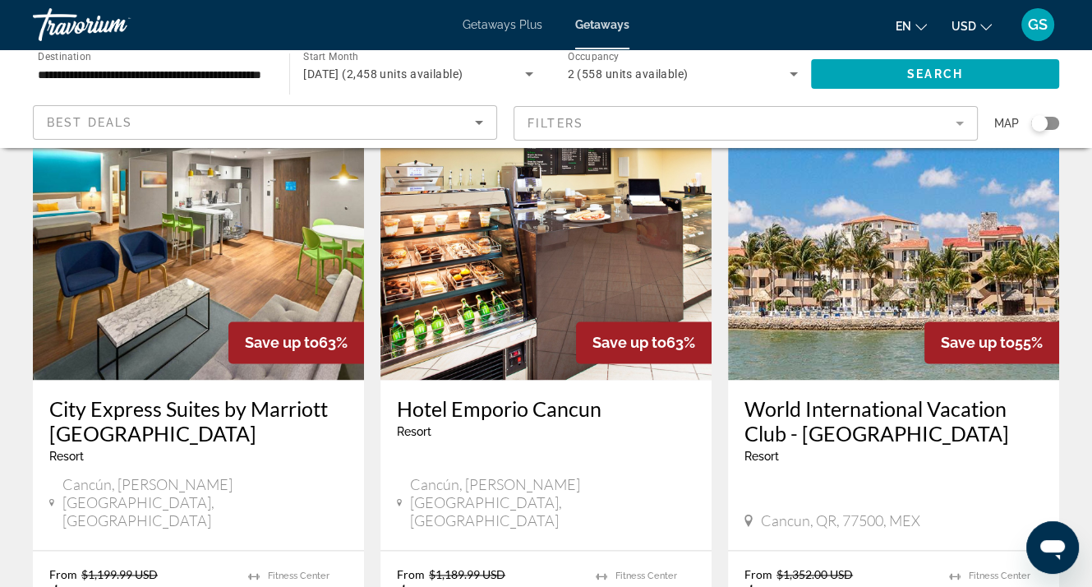
scroll to position [1890, 0]
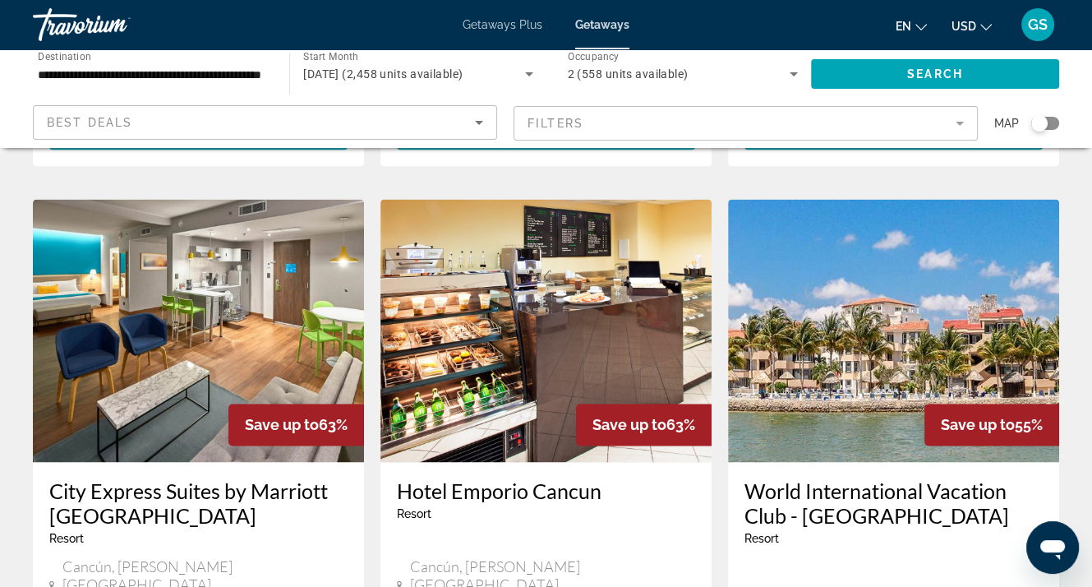
click at [547, 260] on img "Main content" at bounding box center [545, 330] width 331 height 263
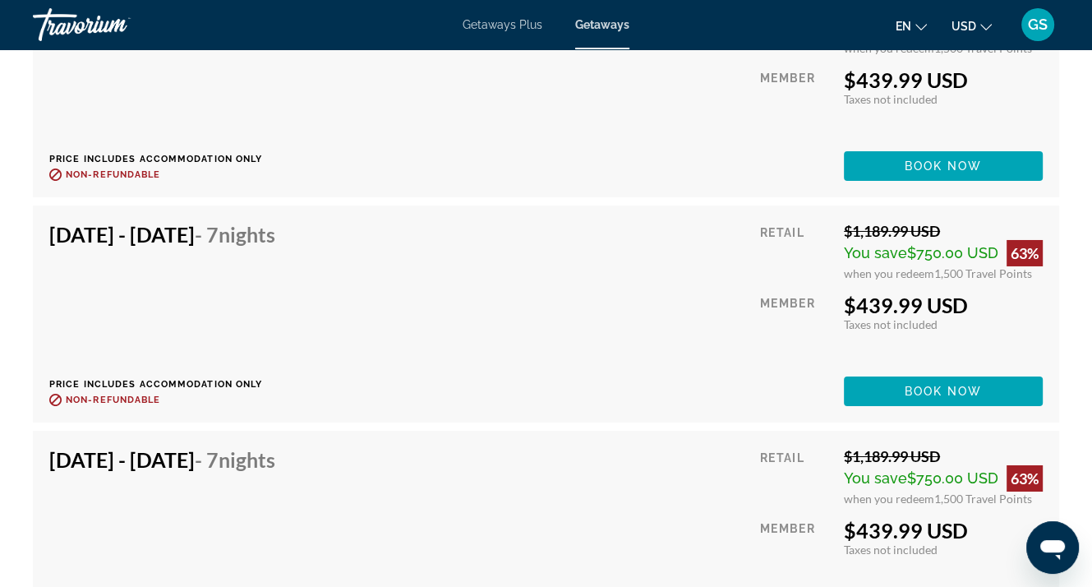
scroll to position [5011, 0]
